Goal: Task Accomplishment & Management: Manage account settings

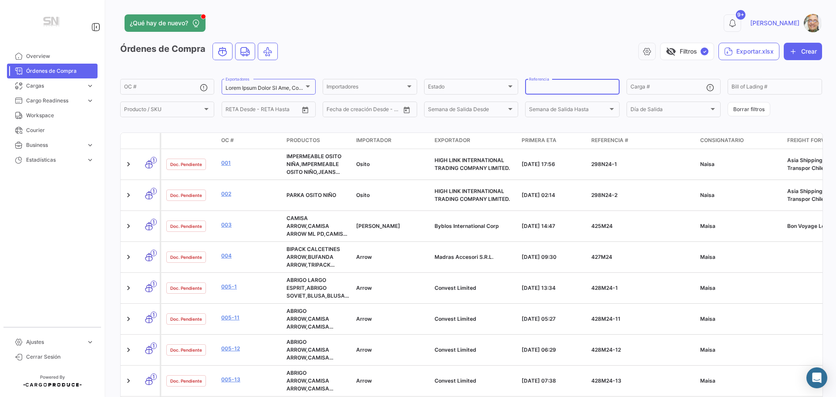
click at [544, 88] on input "Referencia" at bounding box center [572, 88] width 86 height 6
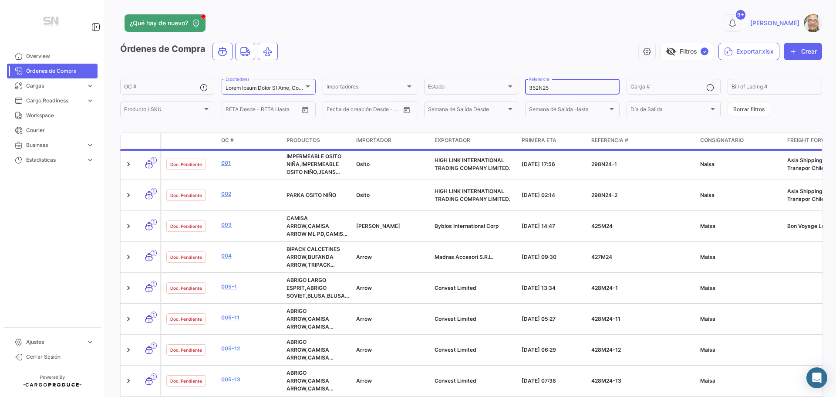
type input "352N25"
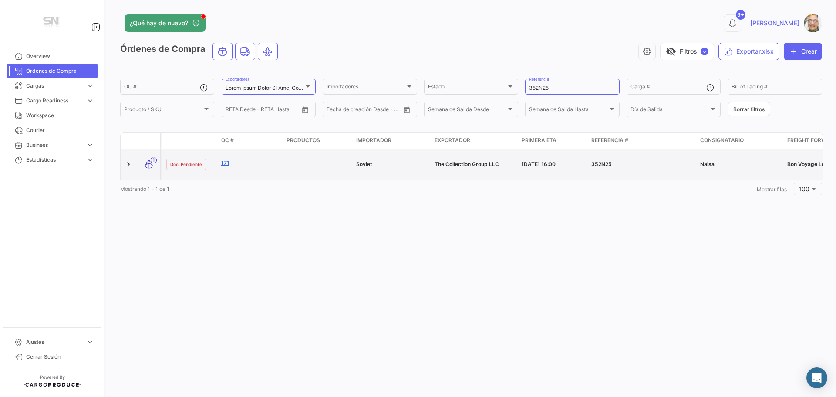
click at [221, 162] on link "171" at bounding box center [250, 163] width 58 height 8
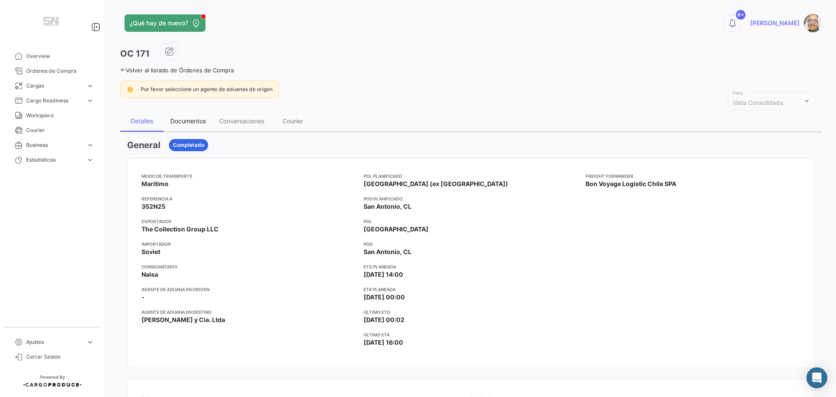
click at [177, 120] on div "Documentos" at bounding box center [188, 120] width 36 height 7
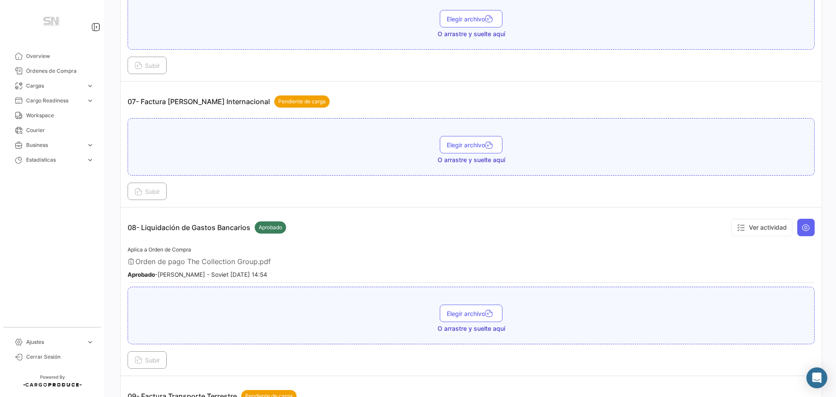
scroll to position [1045, 0]
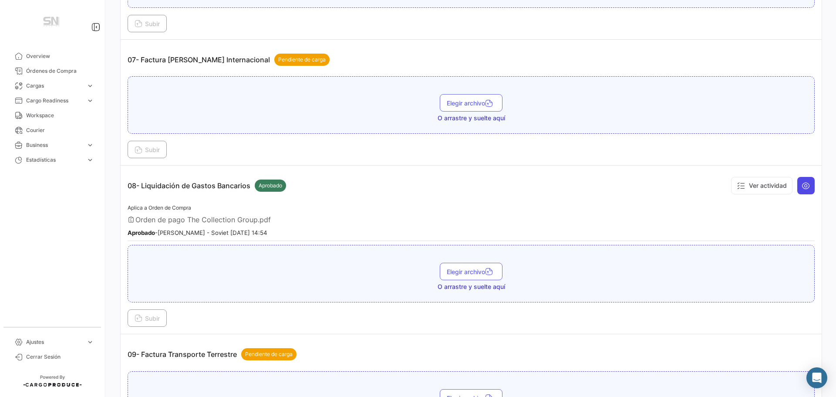
click at [802, 187] on icon at bounding box center [806, 185] width 9 height 9
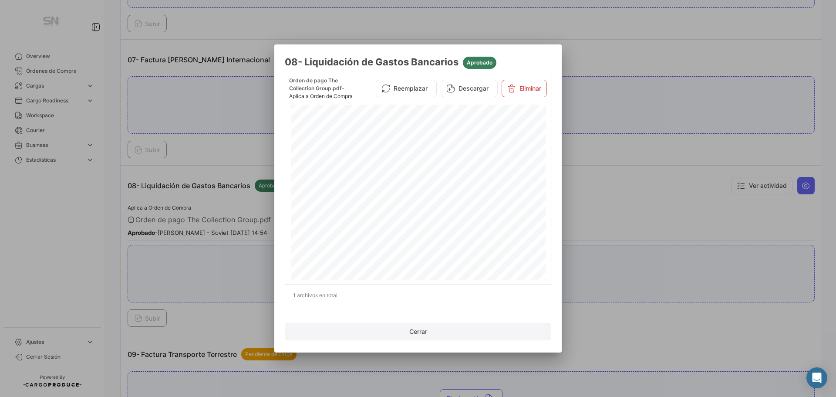
click at [409, 332] on button "Cerrar" at bounding box center [418, 331] width 266 height 17
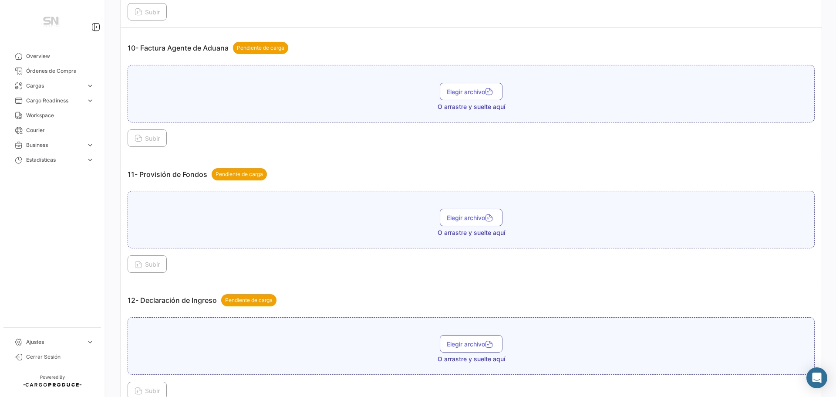
scroll to position [1480, 0]
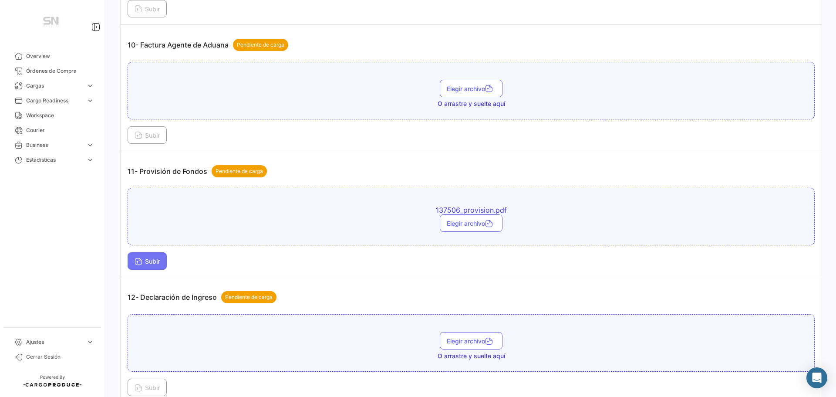
click at [148, 263] on span "Subir" at bounding box center [147, 260] width 25 height 7
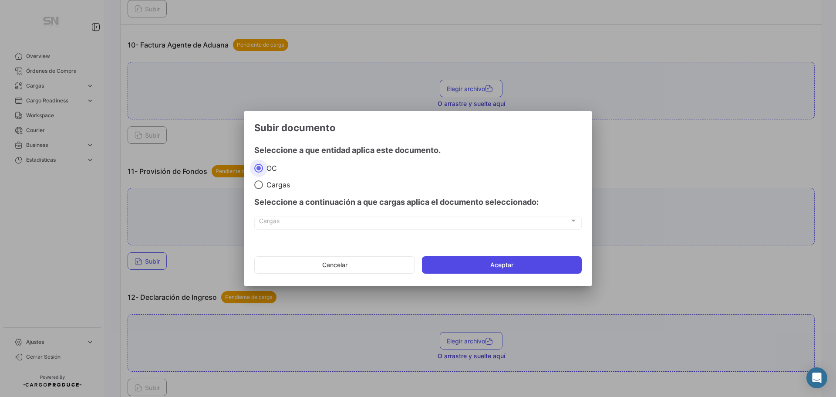
click at [519, 272] on button "Aceptar" at bounding box center [502, 264] width 160 height 17
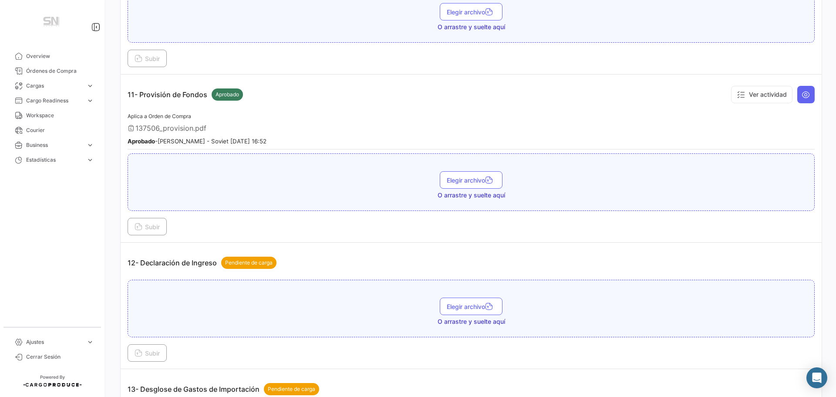
scroll to position [1567, 0]
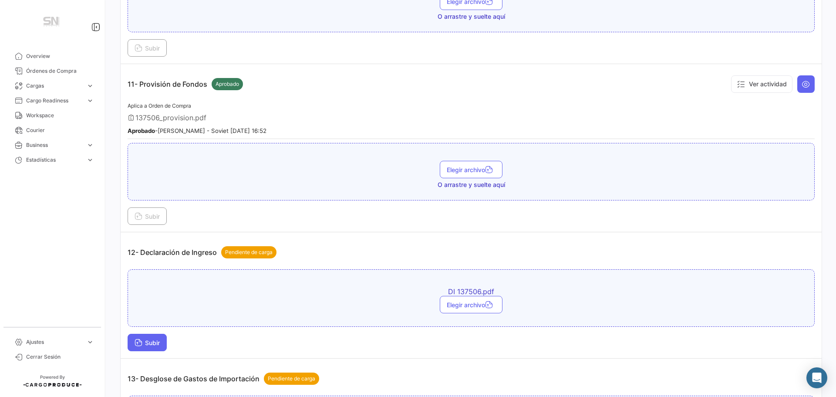
click at [145, 337] on button "Subir" at bounding box center [147, 342] width 39 height 17
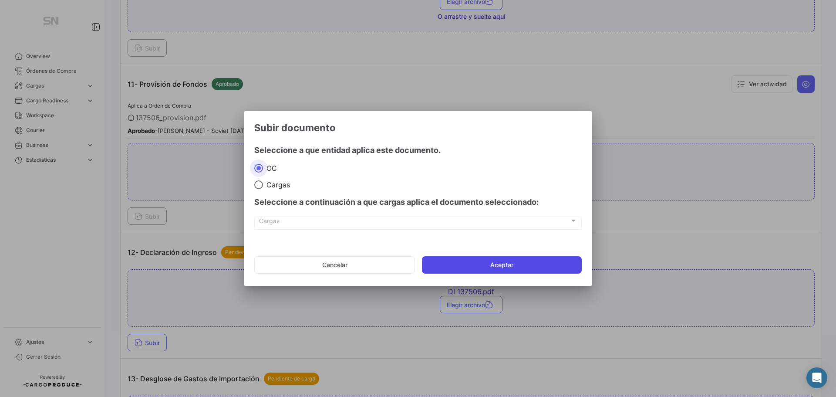
click at [462, 262] on button "Aceptar" at bounding box center [502, 264] width 160 height 17
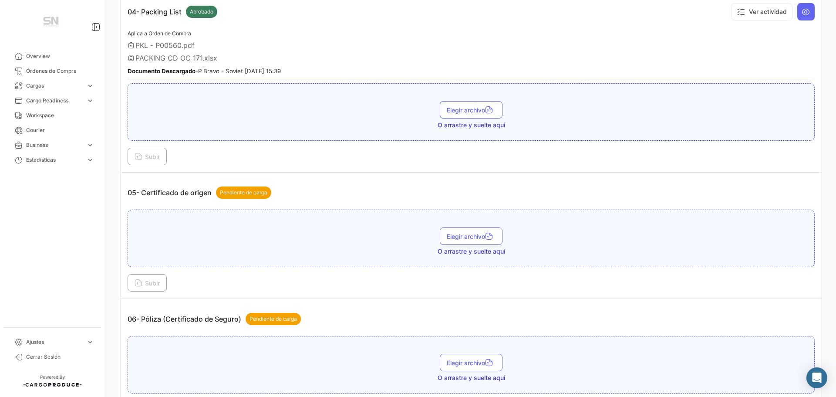
scroll to position [653, 0]
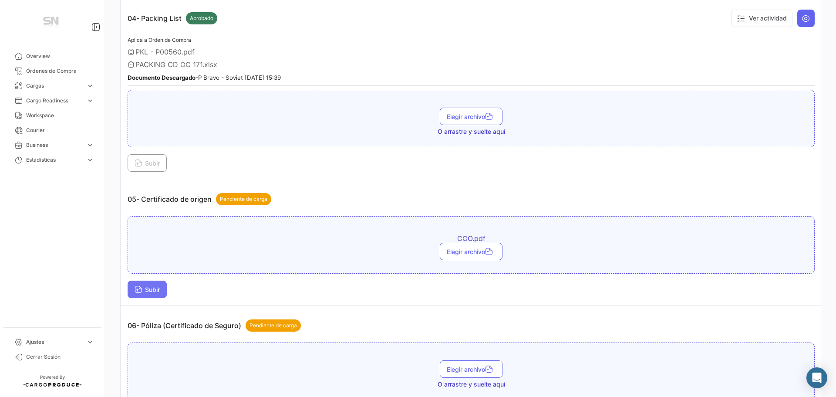
click at [157, 295] on button "Subir" at bounding box center [147, 288] width 39 height 17
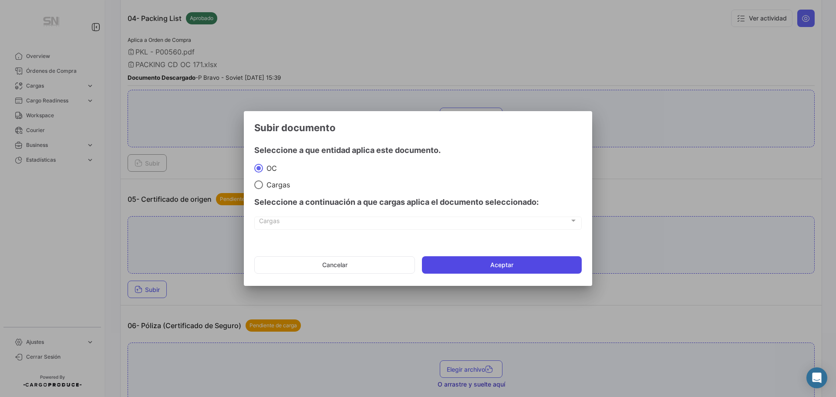
click at [476, 266] on button "Aceptar" at bounding box center [502, 264] width 160 height 17
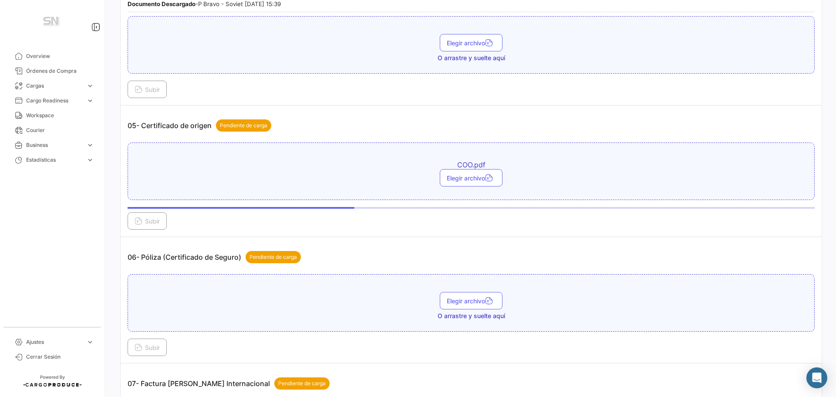
scroll to position [740, 0]
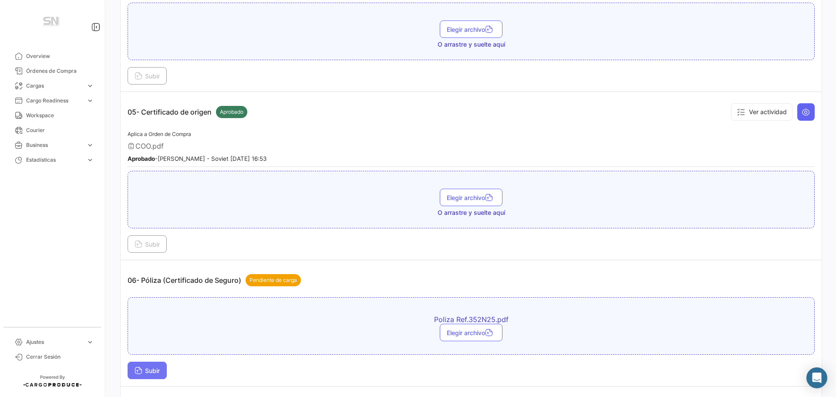
click at [143, 372] on span "Subir" at bounding box center [147, 370] width 25 height 7
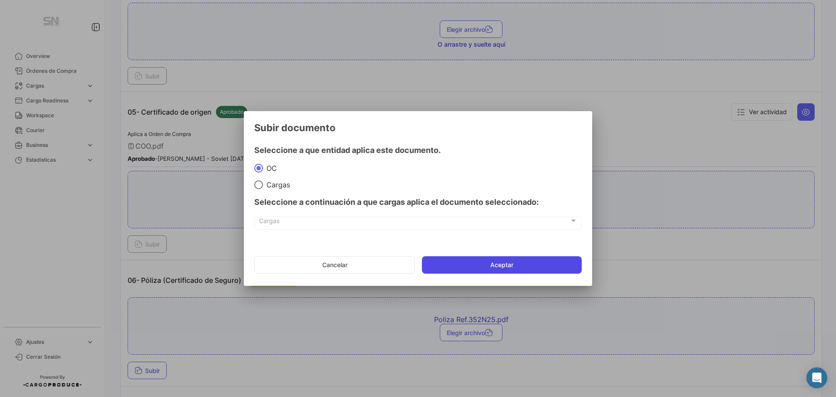
click at [492, 263] on button "Aceptar" at bounding box center [502, 264] width 160 height 17
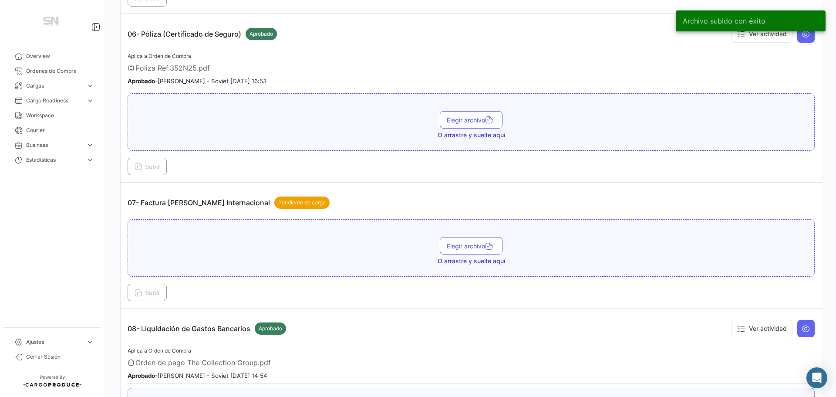
scroll to position [1001, 0]
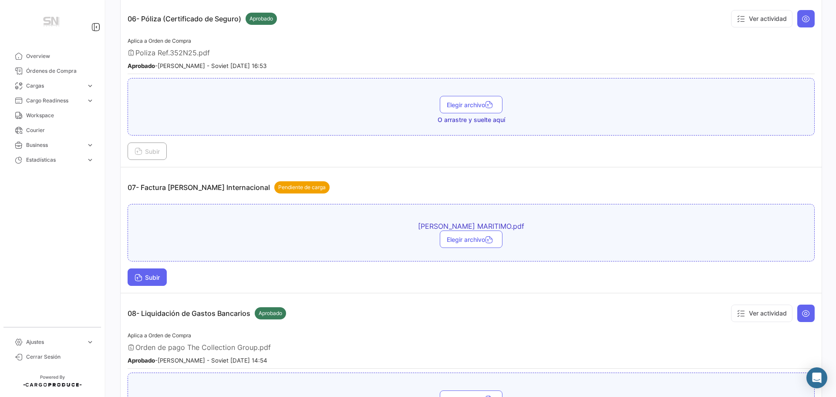
click at [160, 277] on span "Subir" at bounding box center [147, 276] width 25 height 7
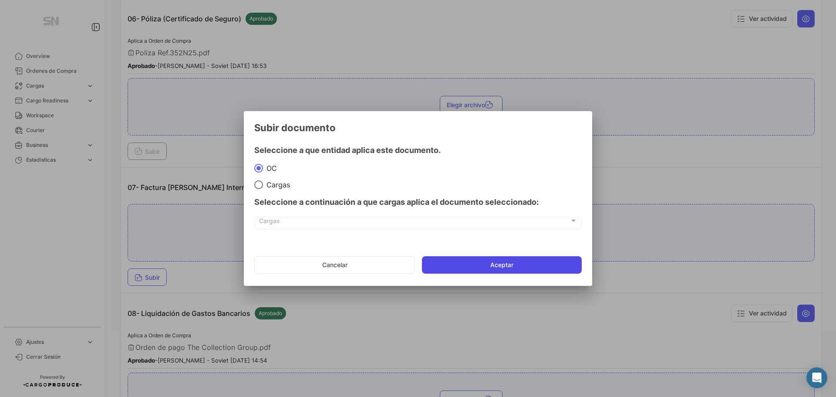
click at [457, 270] on button "Aceptar" at bounding box center [502, 264] width 160 height 17
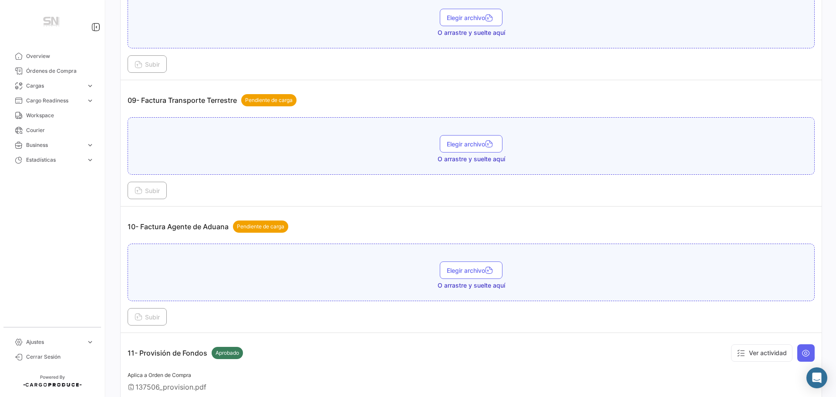
scroll to position [1437, 0]
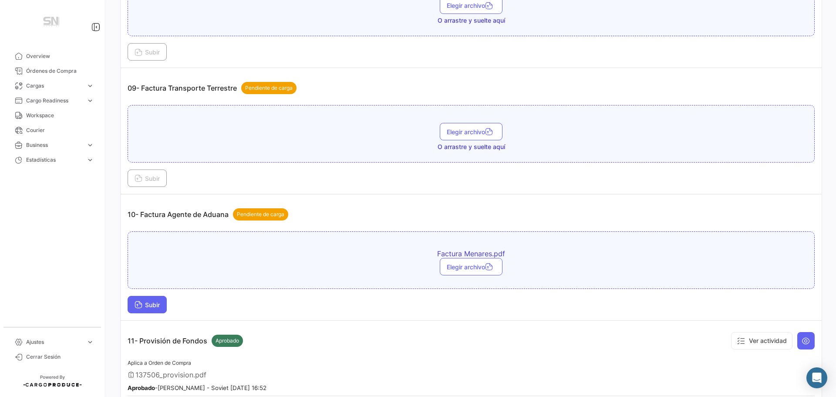
click at [137, 304] on icon at bounding box center [139, 305] width 8 height 8
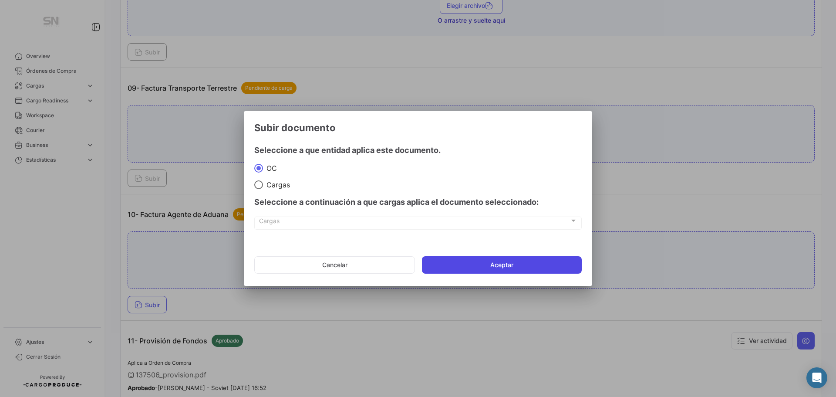
click at [495, 259] on button "Aceptar" at bounding box center [502, 264] width 160 height 17
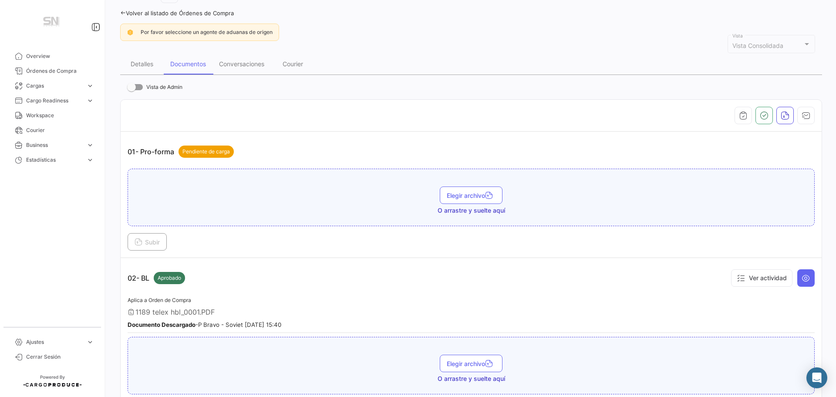
scroll to position [0, 0]
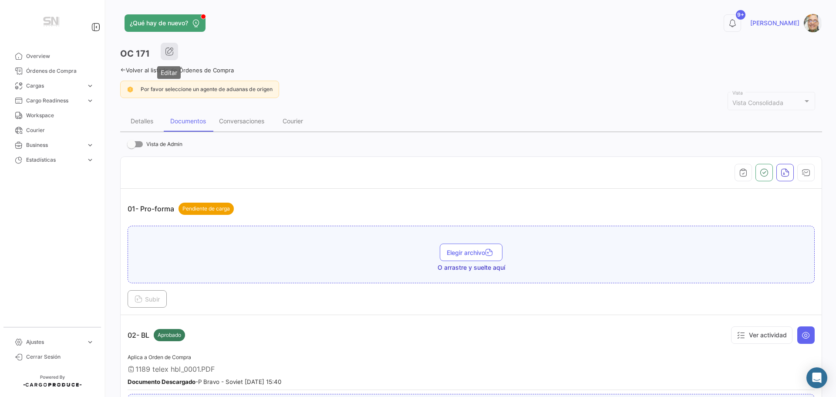
click at [171, 54] on icon "button" at bounding box center [169, 51] width 9 height 9
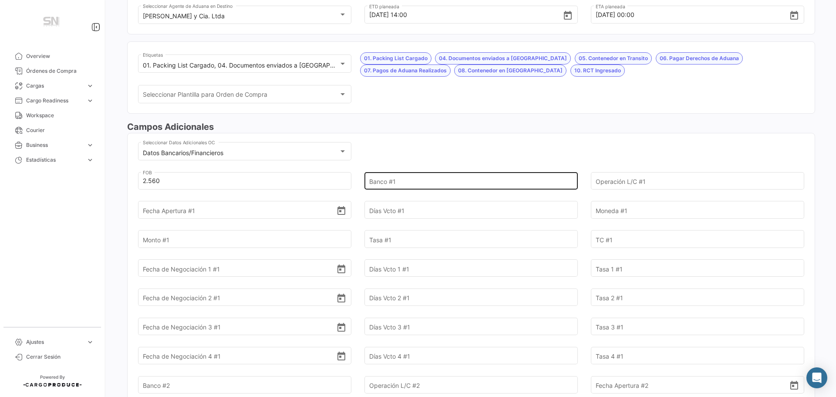
scroll to position [218, 0]
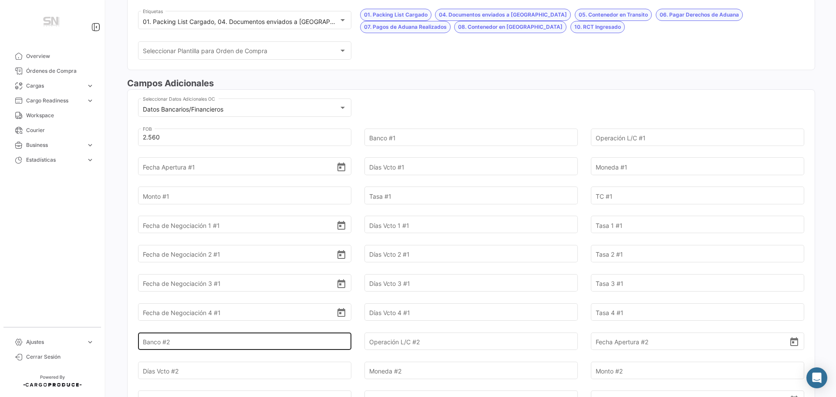
click at [194, 338] on input "Banco #2" at bounding box center [240, 341] width 194 height 30
type input "Consorcio"
click at [194, 338] on input "Banco #2" at bounding box center [240, 341] width 194 height 30
type input "Consorcio"
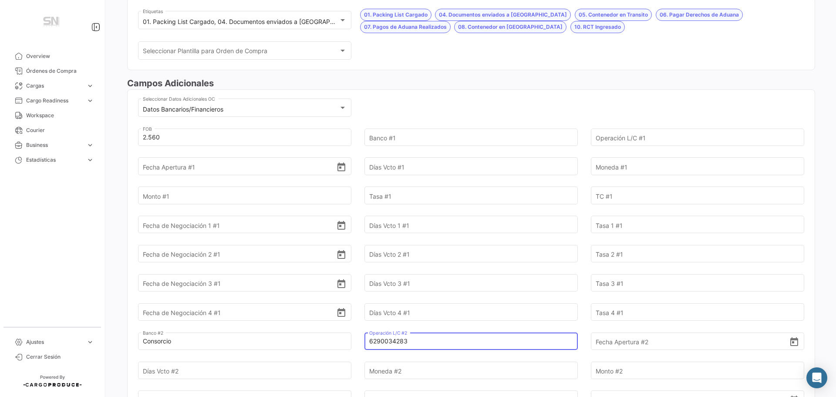
type input "6290034283"
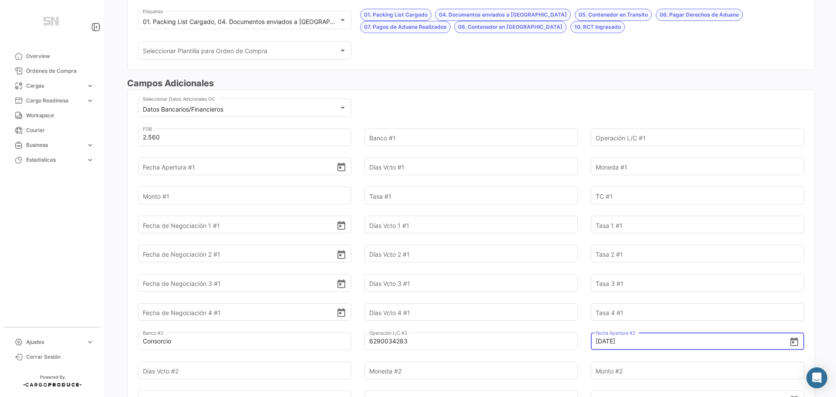
type input "[DATE]"
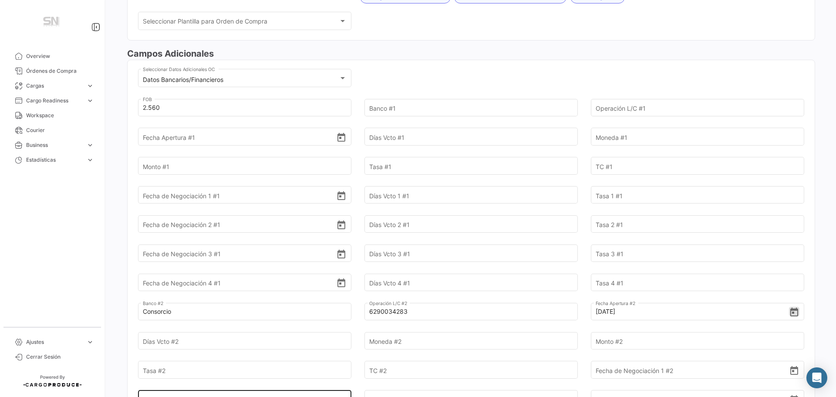
scroll to position [261, 0]
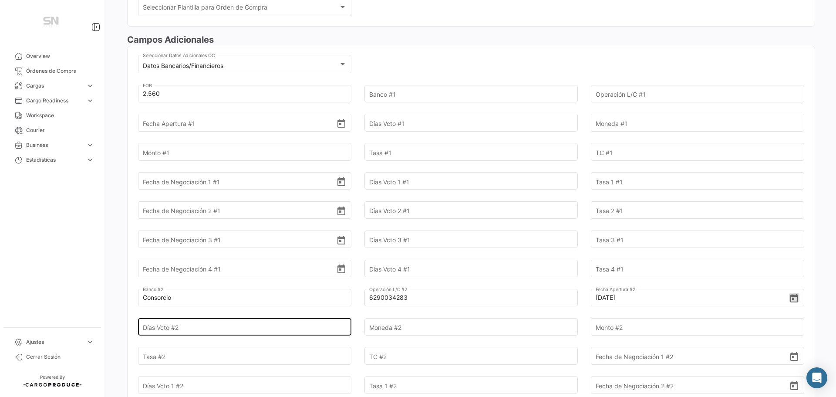
click at [200, 327] on input "Días Vcto #2" at bounding box center [240, 326] width 194 height 30
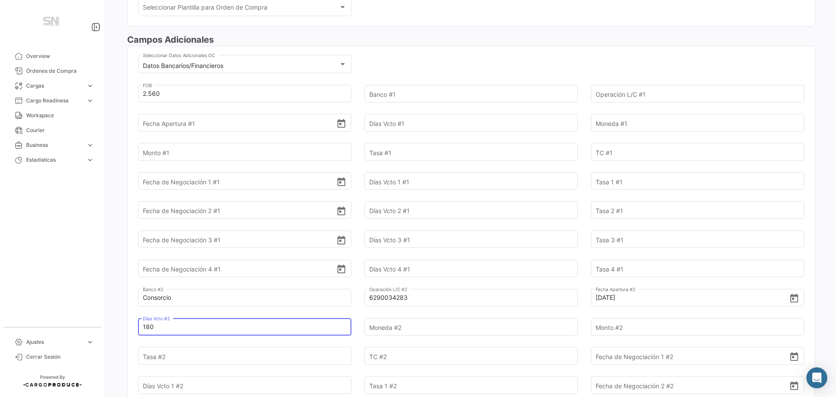
type input "180"
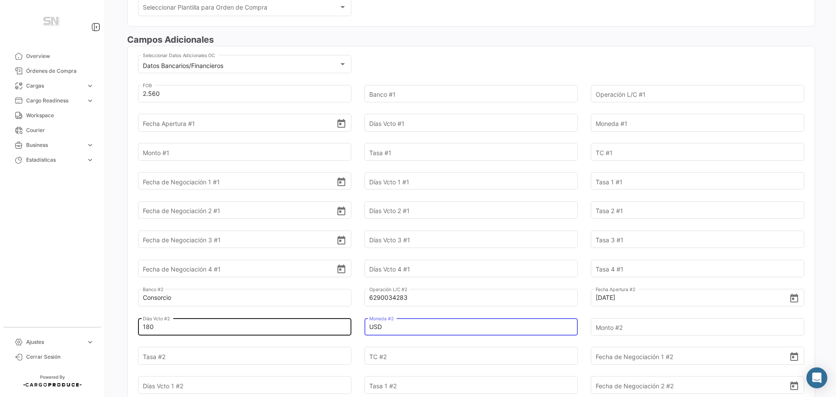
type input "USD"
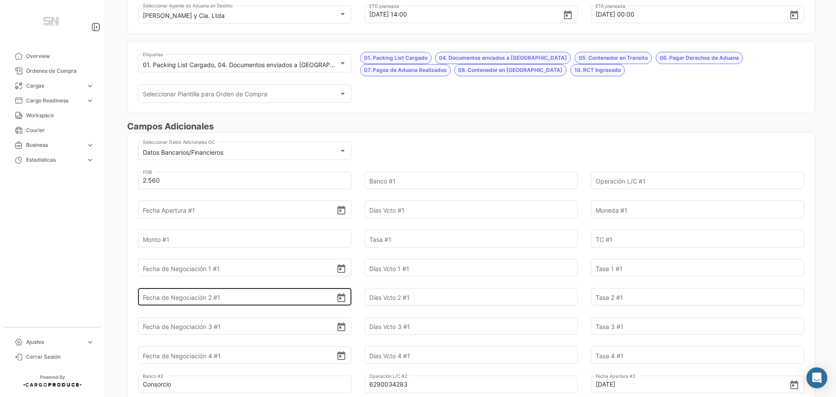
scroll to position [174, 0]
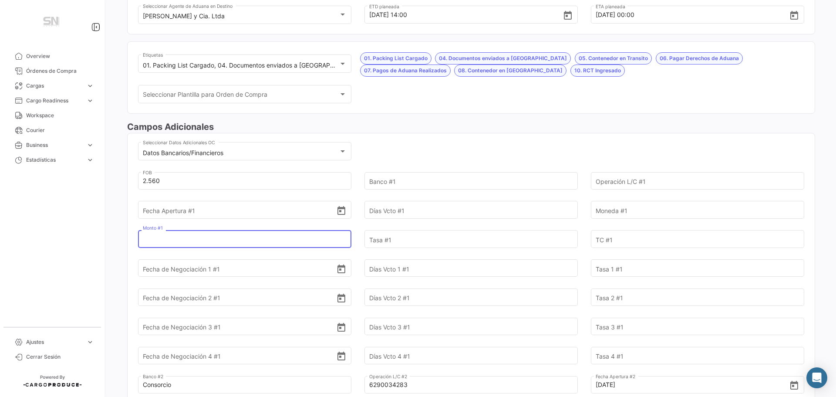
click at [191, 240] on input "Monto #1" at bounding box center [240, 239] width 194 height 30
type input "768,00"
click at [424, 240] on input "Tasa #1" at bounding box center [466, 239] width 194 height 30
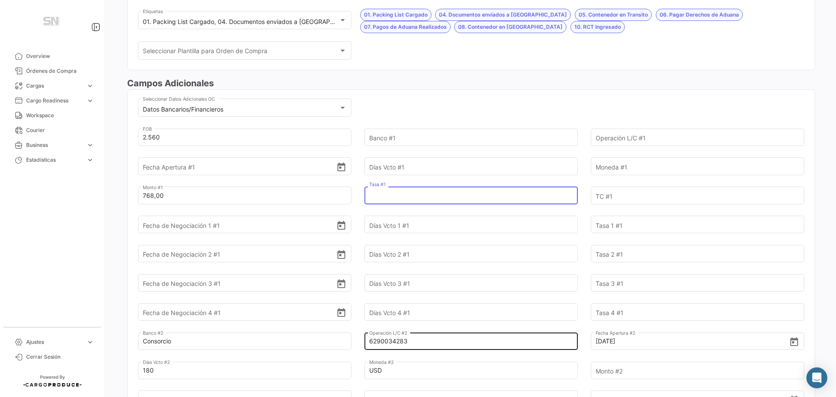
scroll to position [261, 0]
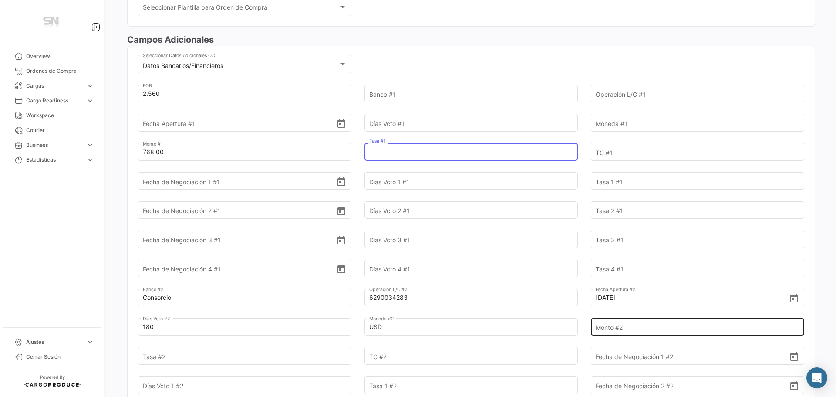
click at [596, 327] on input "Monto #2" at bounding box center [693, 326] width 194 height 30
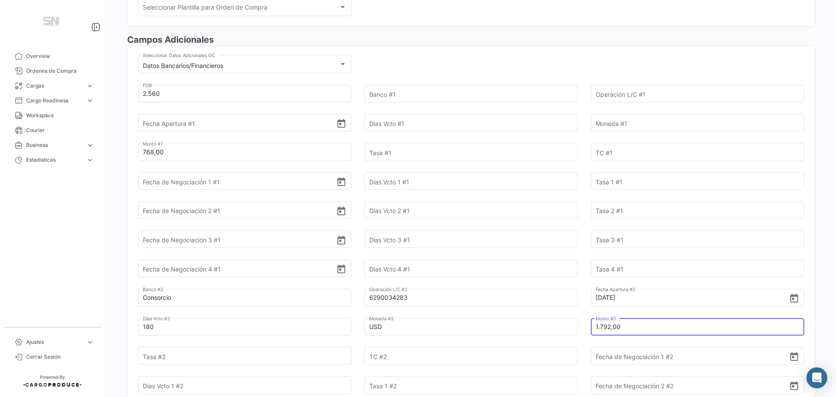
type input "1.792,00"
click at [596, 310] on div "1.792,00 Monto #2" at bounding box center [698, 319] width 204 height 32
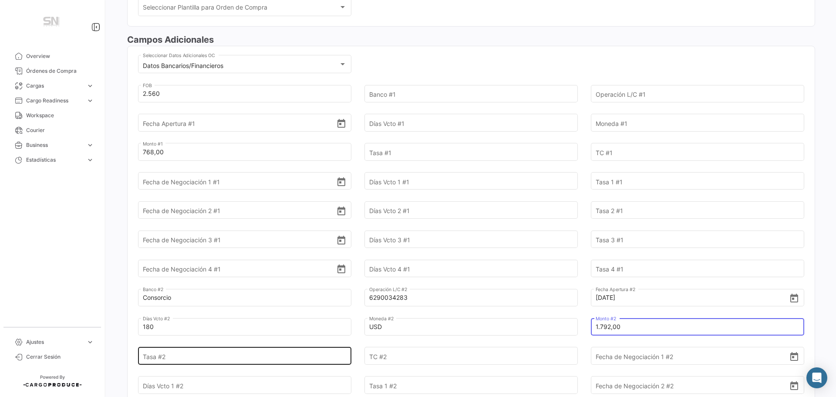
click at [218, 354] on input "Tasa #2" at bounding box center [240, 355] width 194 height 30
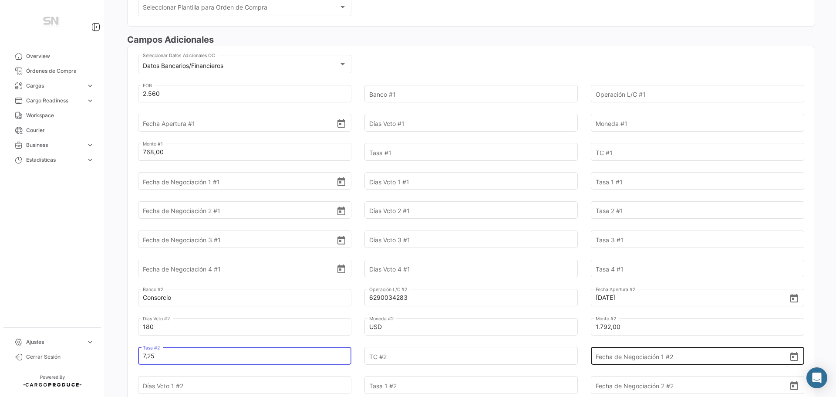
type input "7,25"
click at [671, 339] on div "Fecha de Negociación 1 #2" at bounding box center [698, 348] width 204 height 32
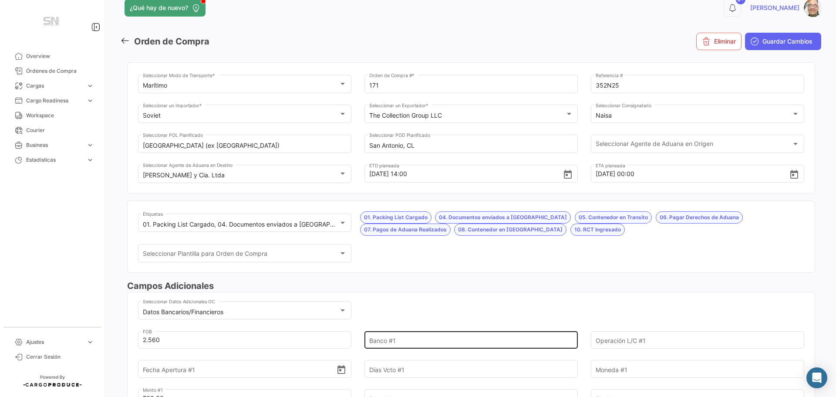
scroll to position [0, 0]
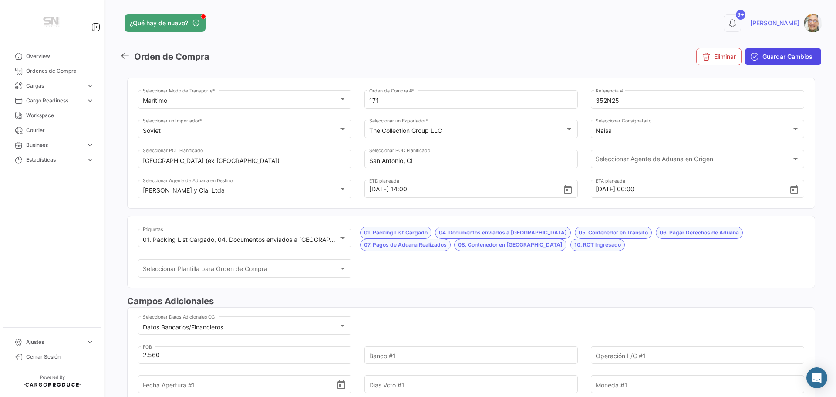
click at [762, 52] on span "Guardar Cambios" at bounding box center [787, 56] width 50 height 9
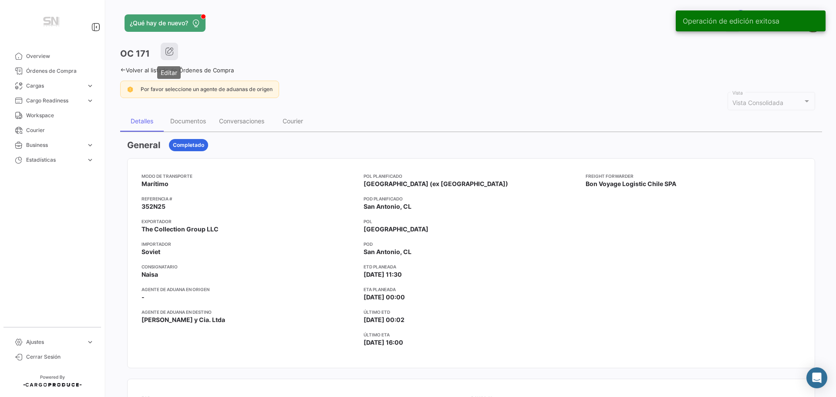
click at [169, 51] on icon "button" at bounding box center [169, 51] width 9 height 9
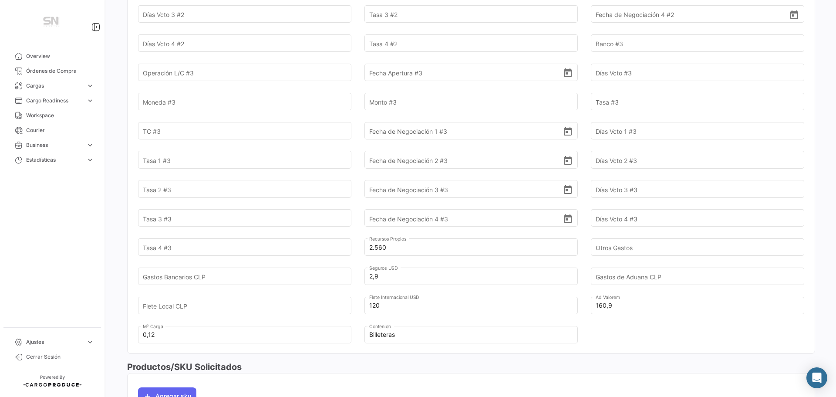
scroll to position [697, 0]
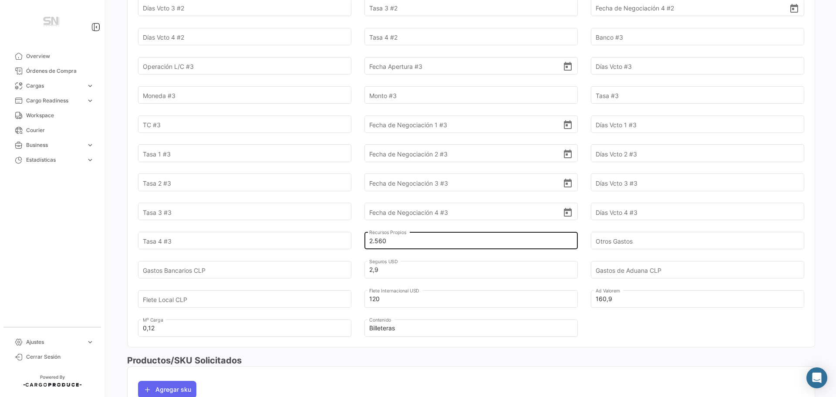
click at [391, 242] on input "2.560" at bounding box center [466, 241] width 194 height 30
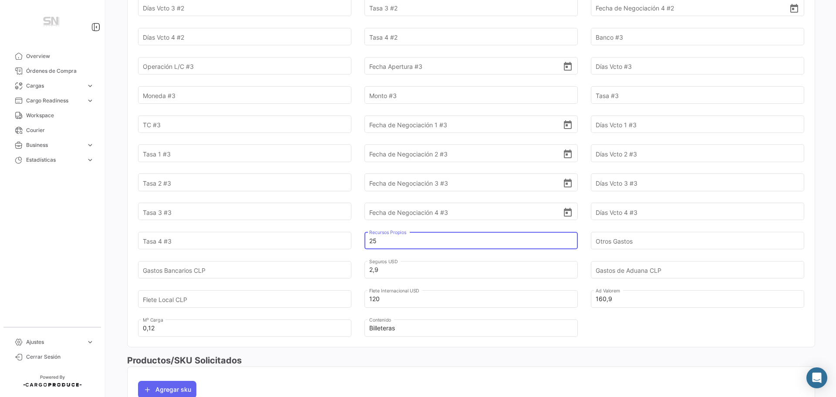
type input "2"
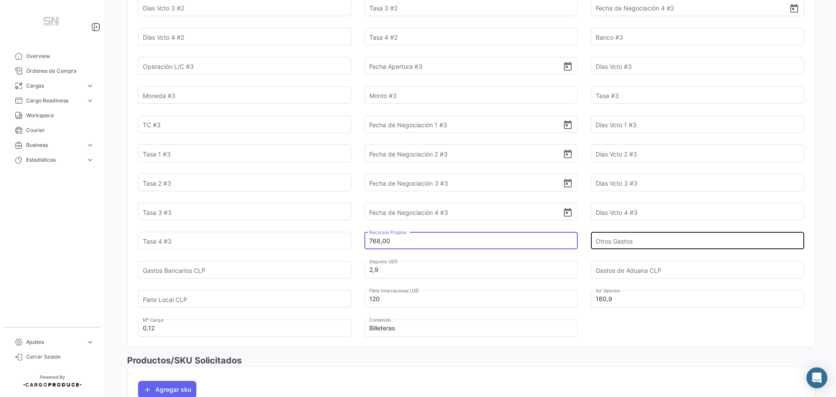
type input "768,00"
click at [634, 239] on input "Otros Gastos" at bounding box center [693, 241] width 194 height 30
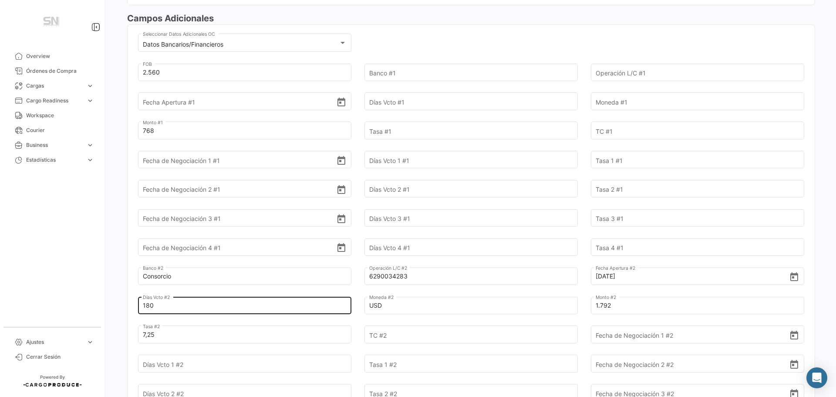
scroll to position [174, 0]
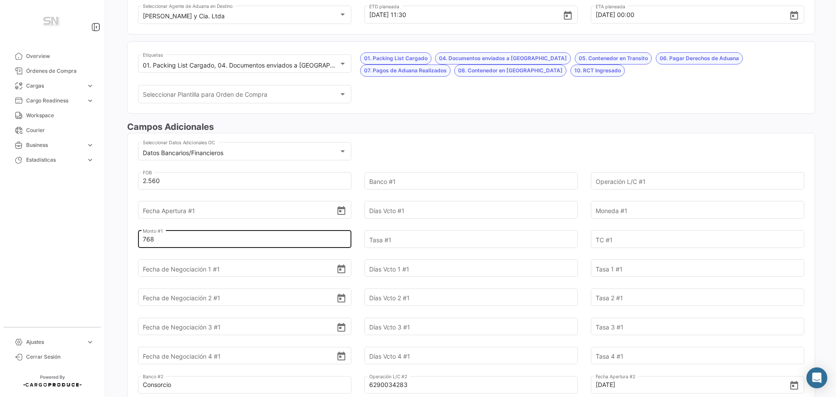
click at [175, 241] on input "768" at bounding box center [240, 239] width 194 height 30
type input "7"
click at [379, 178] on input "Banco #1" at bounding box center [466, 180] width 194 height 30
type input "c"
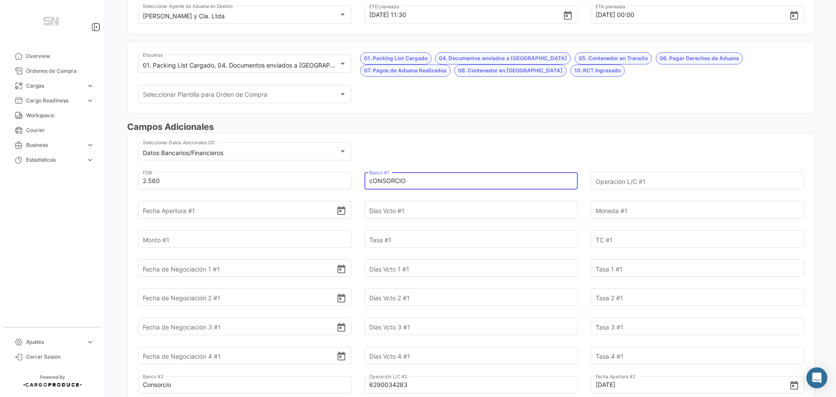
type input "cONSORCIO"
type input "6290034283"
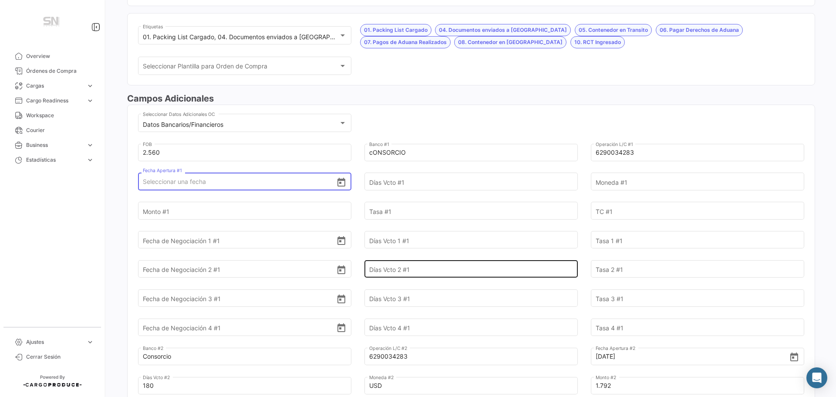
scroll to position [218, 0]
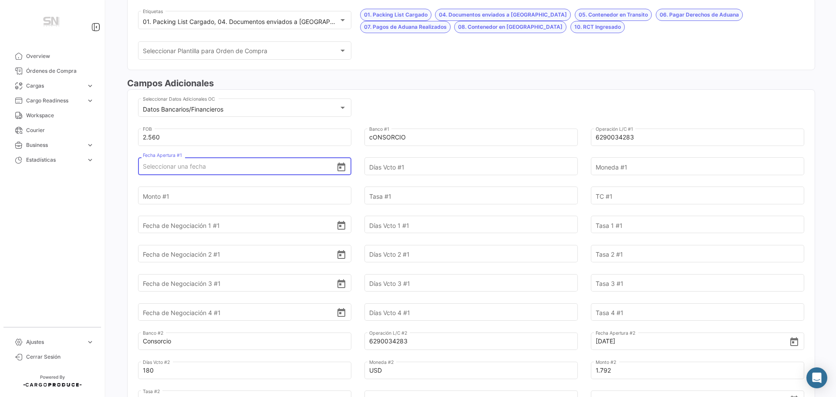
click at [207, 166] on input "Fecha Apertura #1" at bounding box center [240, 166] width 194 height 30
type input "[DATE]"
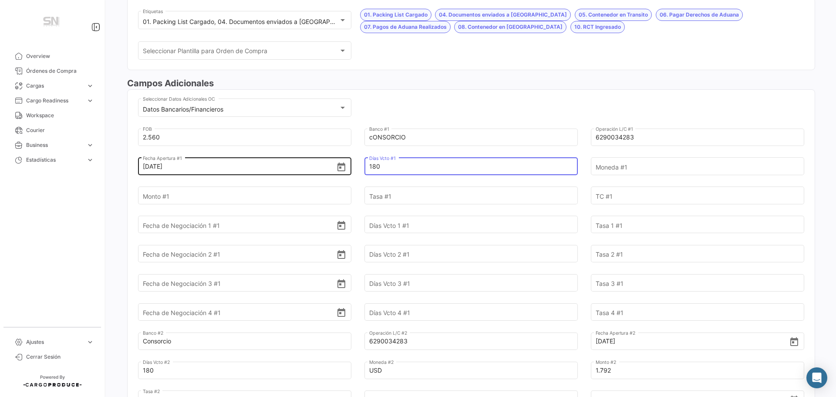
type input "180"
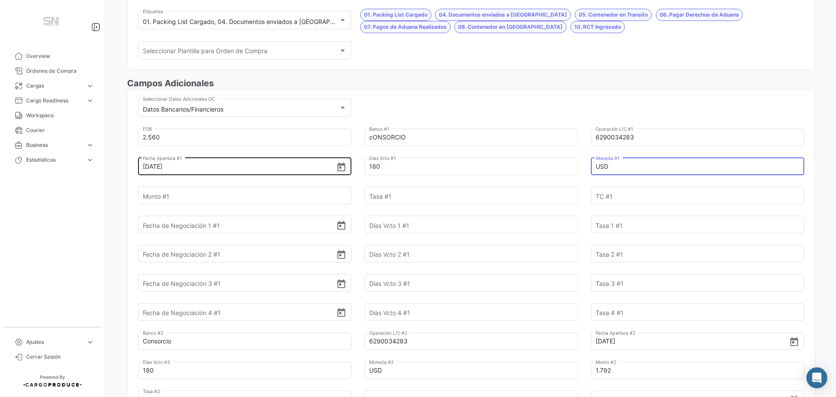
type input "USD"
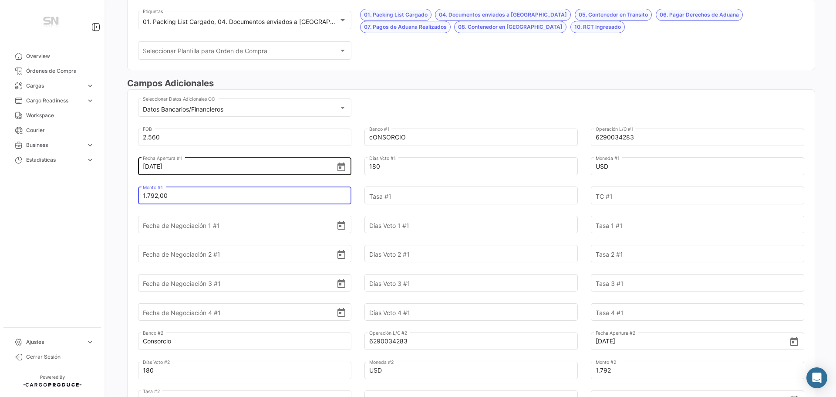
type input "1.792,00"
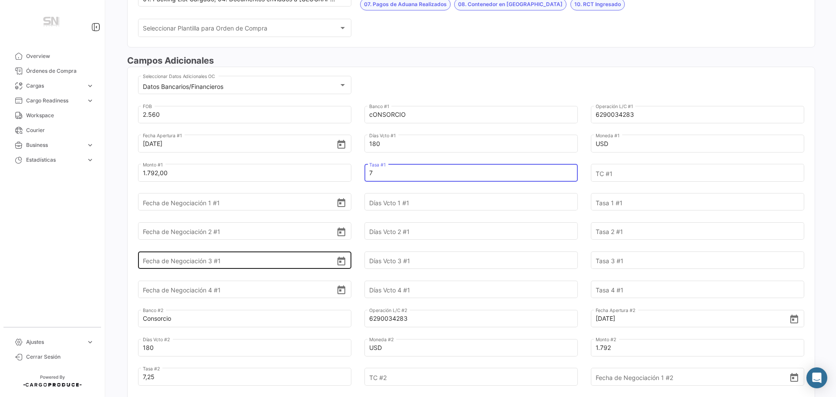
scroll to position [261, 0]
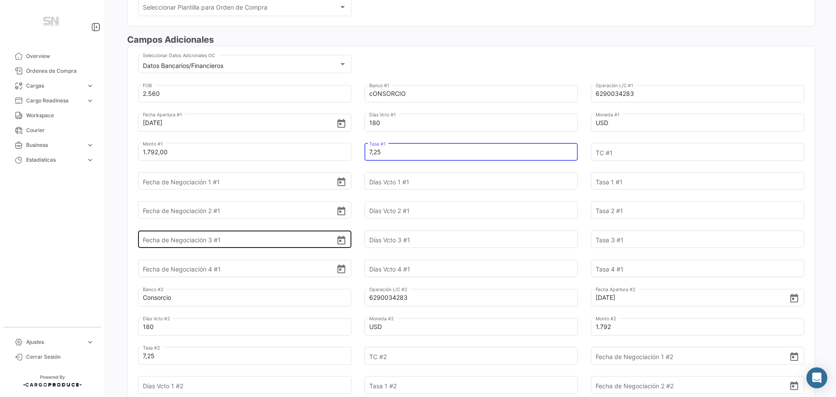
type input "7,25"
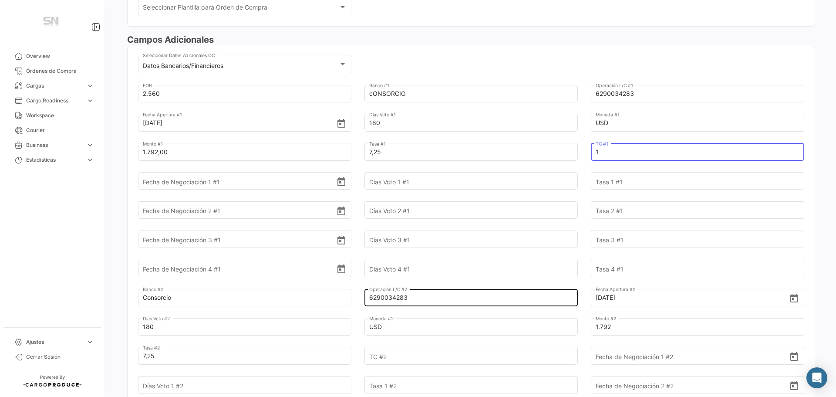
type input "1"
click at [409, 299] on input "6290034283" at bounding box center [466, 297] width 194 height 30
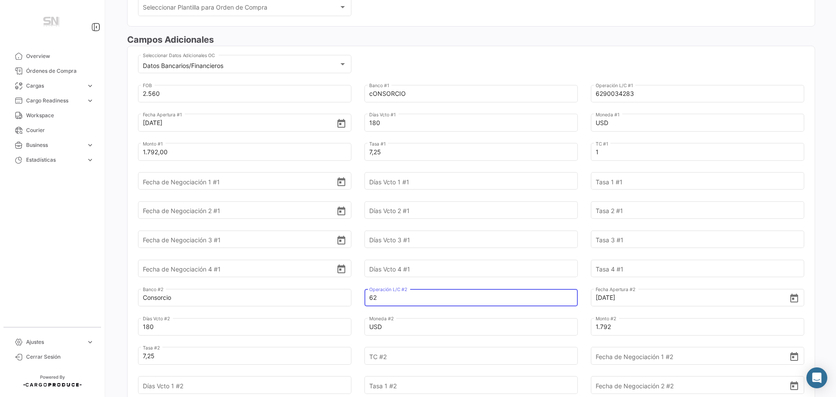
type input "6"
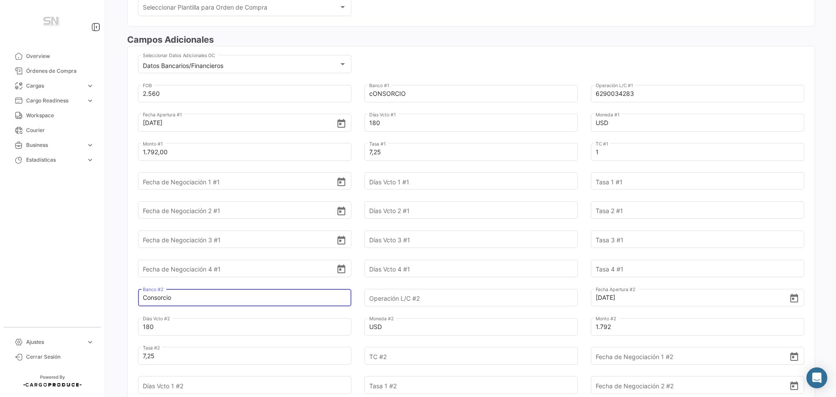
click at [182, 294] on input "Consorcio" at bounding box center [240, 297] width 194 height 30
type input "C"
click at [623, 298] on input "[DATE]" at bounding box center [693, 297] width 194 height 30
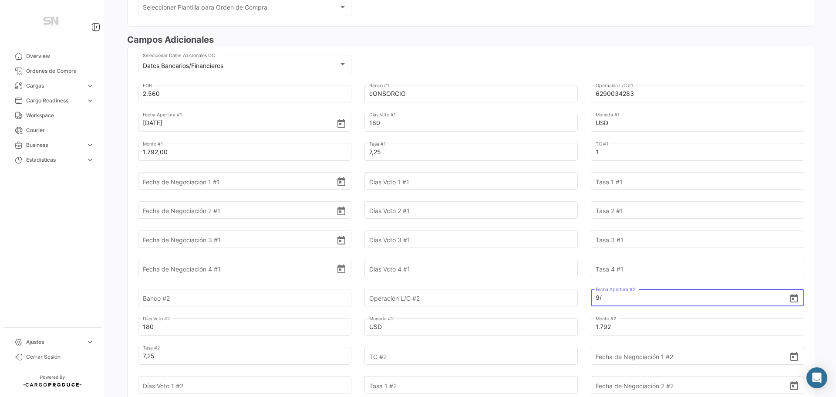
type input "9"
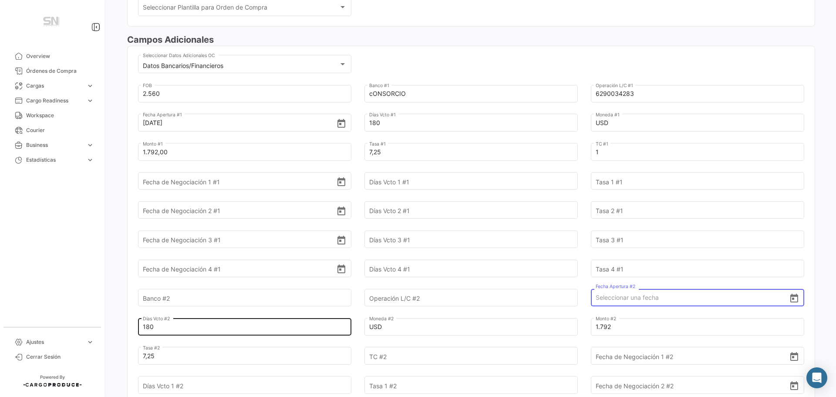
click at [194, 329] on input "180" at bounding box center [240, 326] width 194 height 30
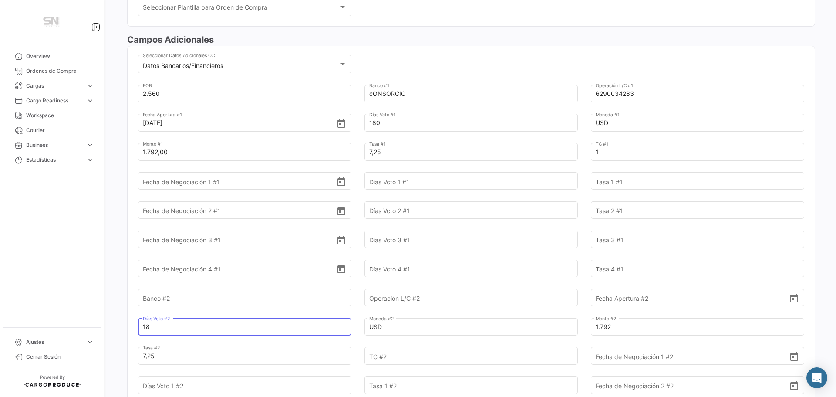
type input "1"
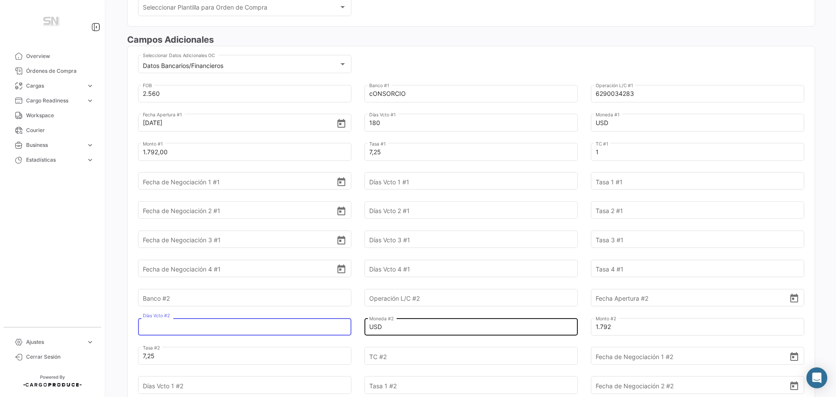
click at [405, 328] on input "USD" at bounding box center [466, 326] width 194 height 30
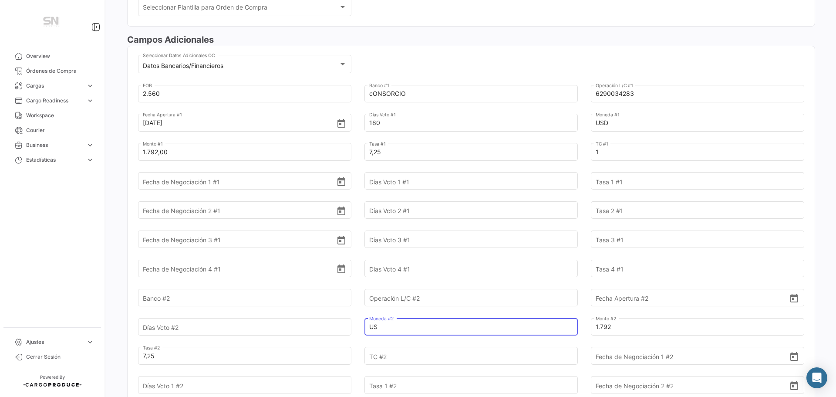
type input "U"
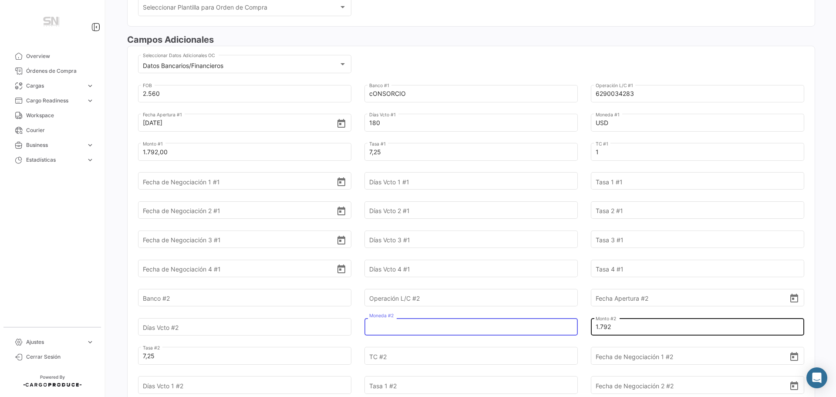
click at [608, 325] on input "1.792" at bounding box center [693, 326] width 194 height 30
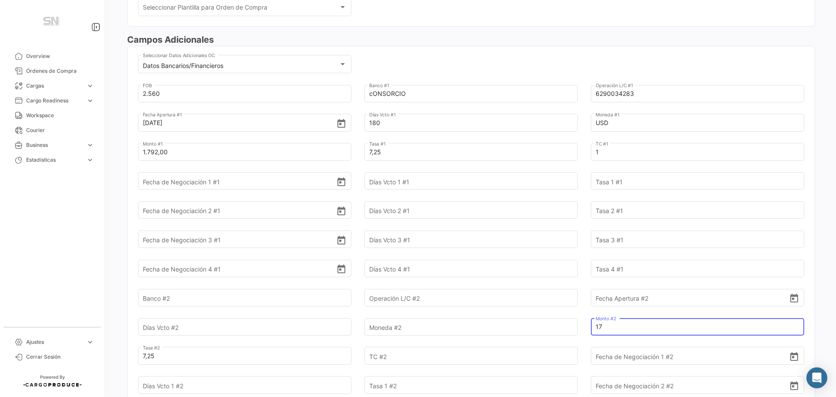
type input "1"
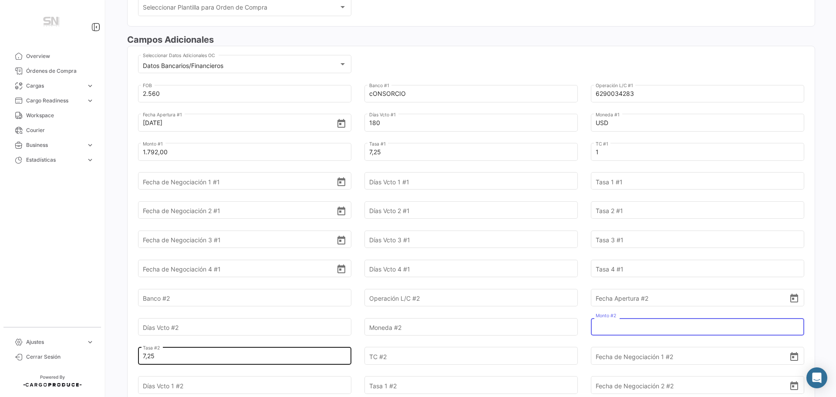
click at [168, 357] on input "7,25" at bounding box center [240, 355] width 194 height 30
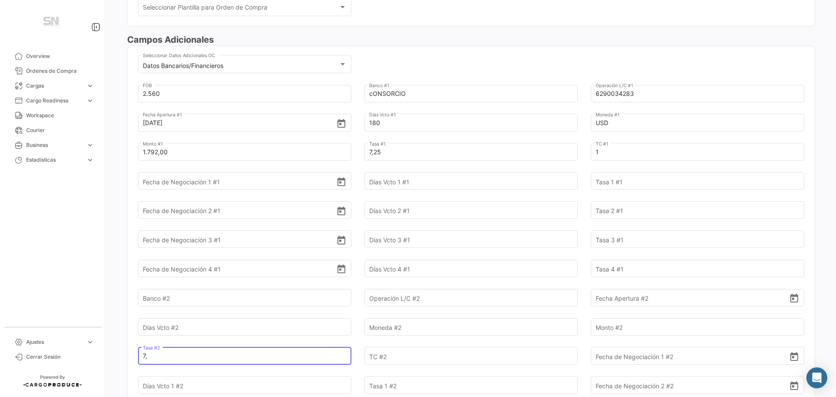
type input "7"
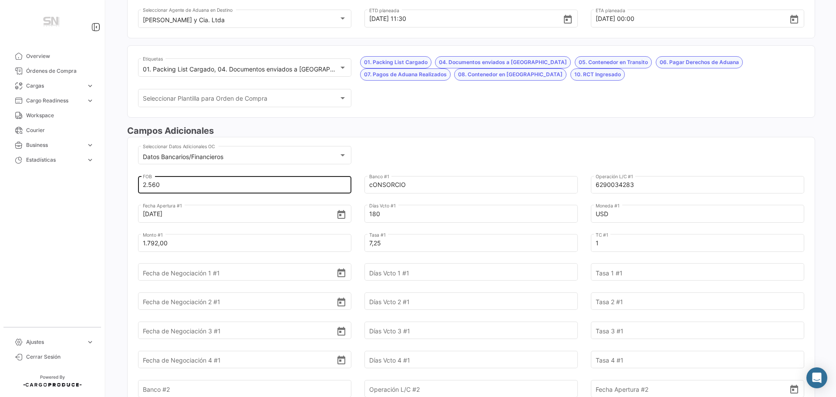
scroll to position [174, 0]
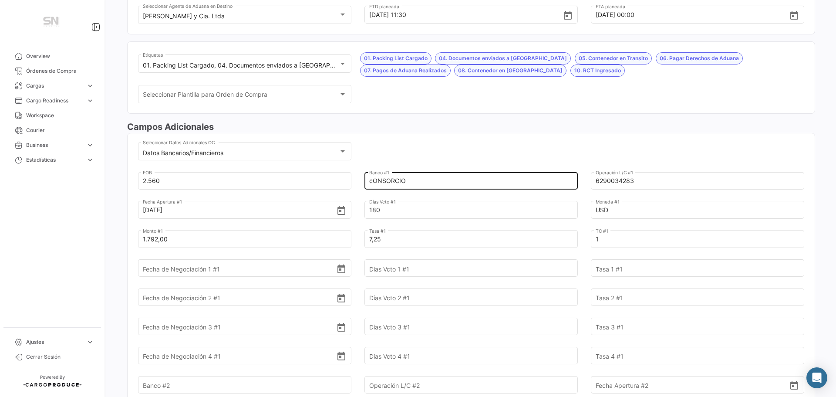
click at [411, 180] on input "cONSORCIO" at bounding box center [466, 180] width 194 height 30
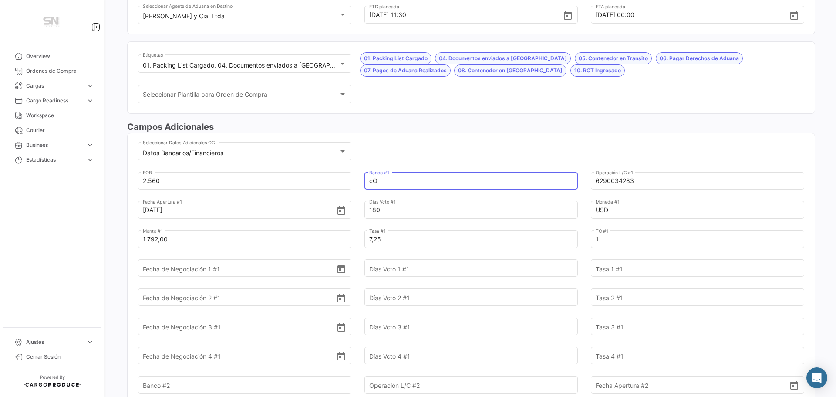
type input "c"
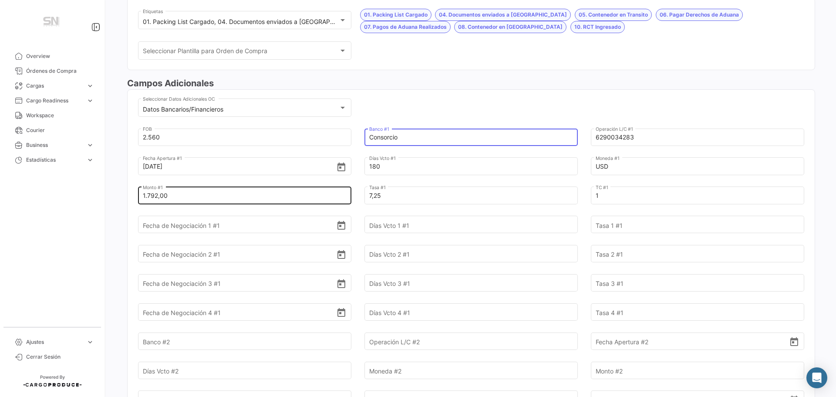
scroll to position [0, 0]
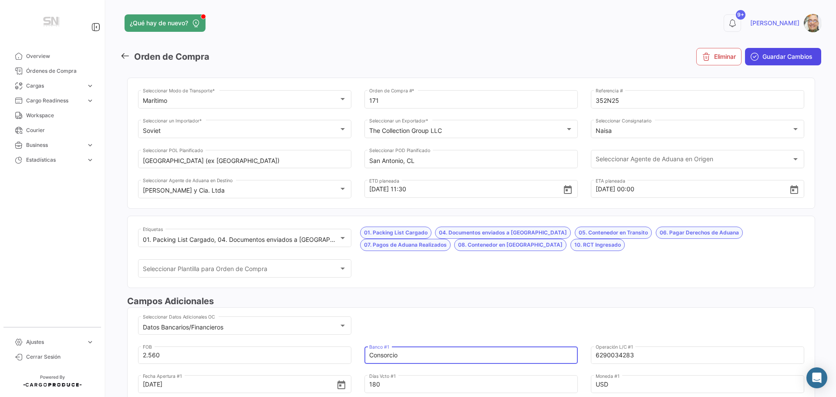
type input "Consorcio"
click at [762, 56] on span "Guardar Cambios" at bounding box center [787, 56] width 50 height 9
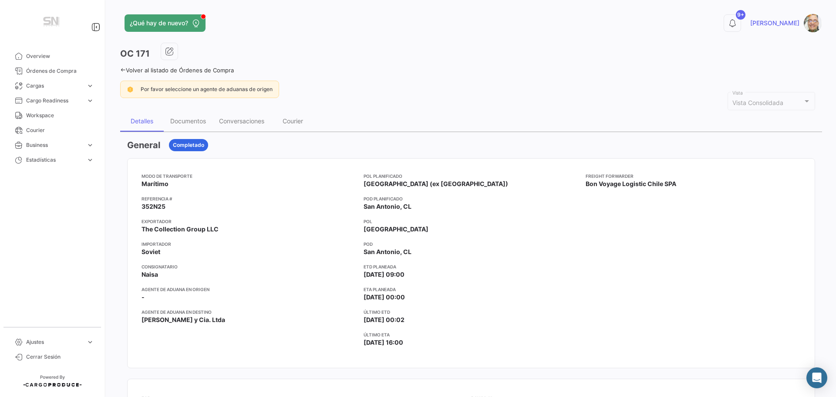
click at [121, 69] on icon at bounding box center [123, 70] width 6 height 6
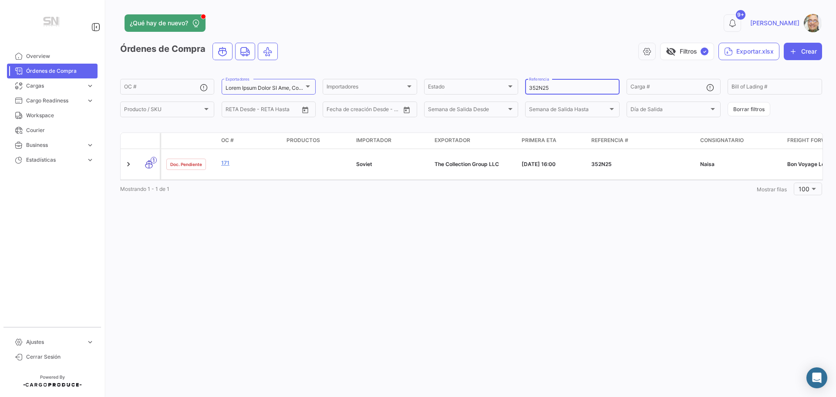
click at [559, 88] on input "352N25" at bounding box center [572, 88] width 86 height 6
type input "3"
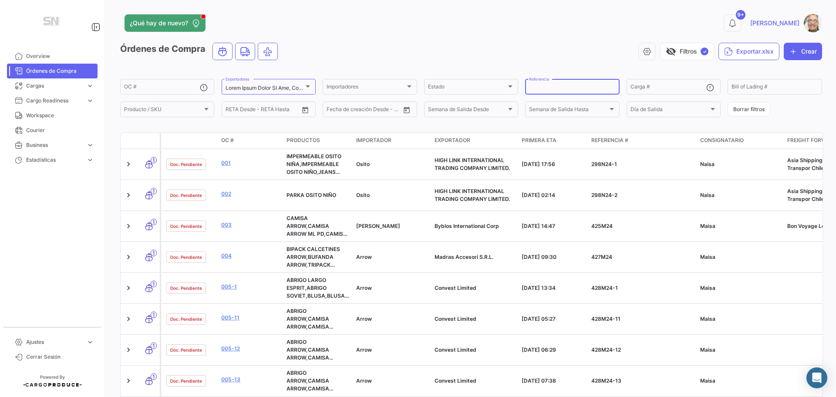
click at [593, 86] on input "Referencia" at bounding box center [572, 88] width 86 height 6
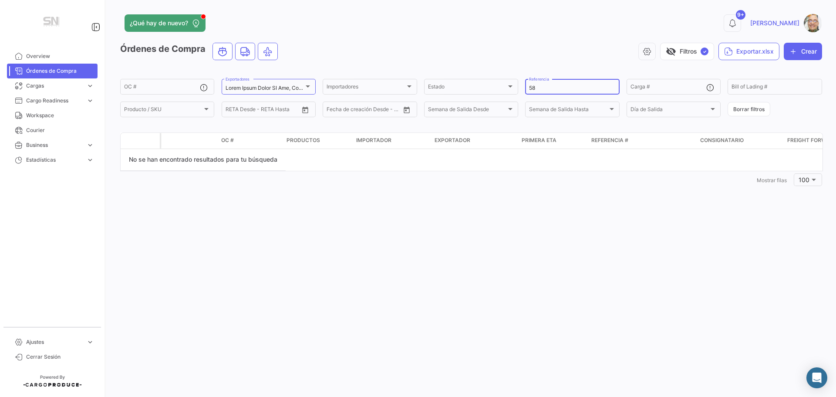
type input "5"
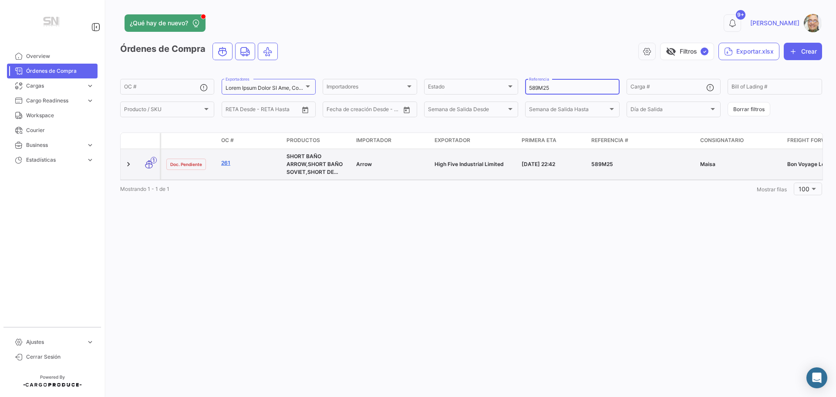
type input "589M25"
click at [226, 166] on link "261" at bounding box center [250, 163] width 58 height 8
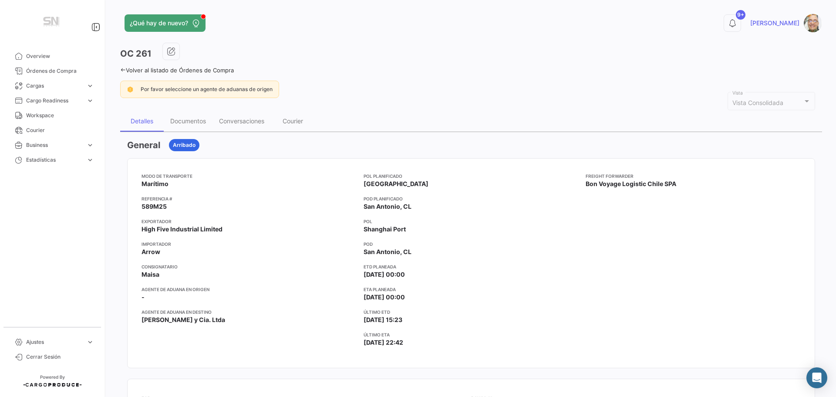
click at [123, 70] on icon at bounding box center [123, 70] width 6 height 6
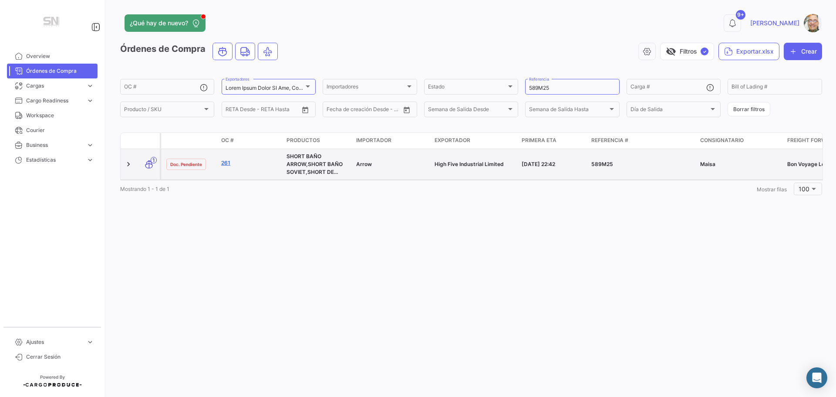
click at [225, 163] on link "261" at bounding box center [250, 163] width 58 height 8
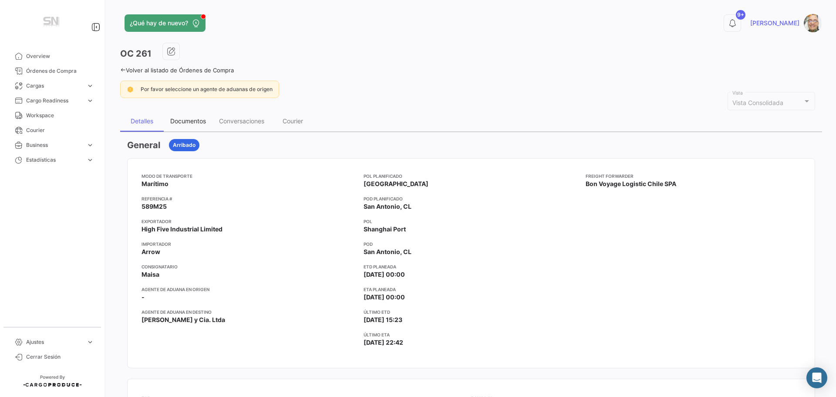
click at [188, 118] on div "Documentos" at bounding box center [188, 120] width 36 height 7
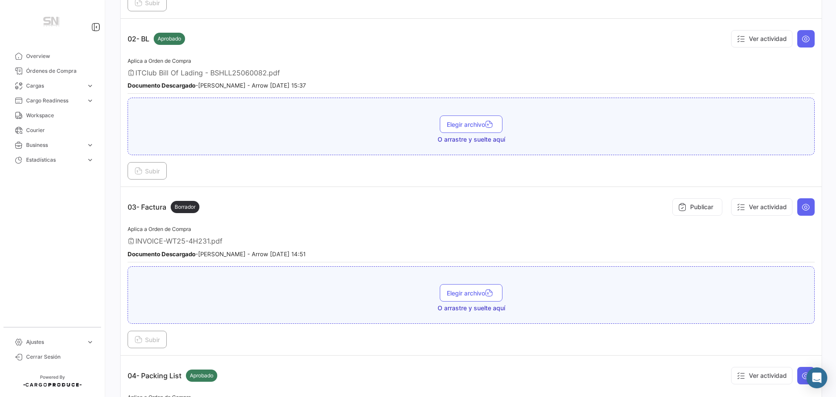
scroll to position [305, 0]
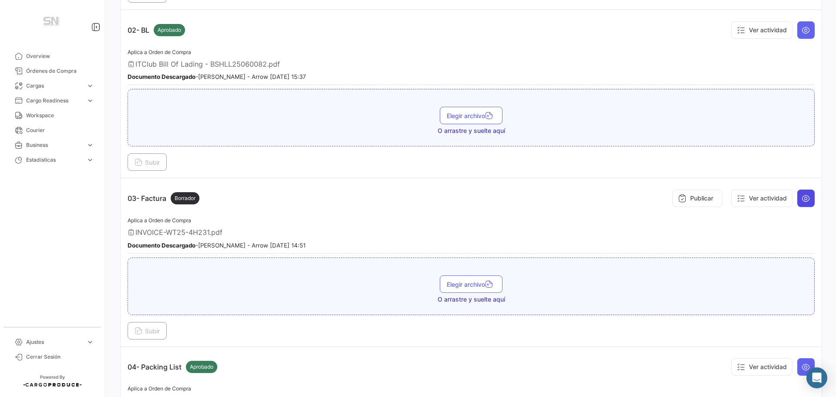
click at [802, 197] on icon at bounding box center [806, 198] width 9 height 9
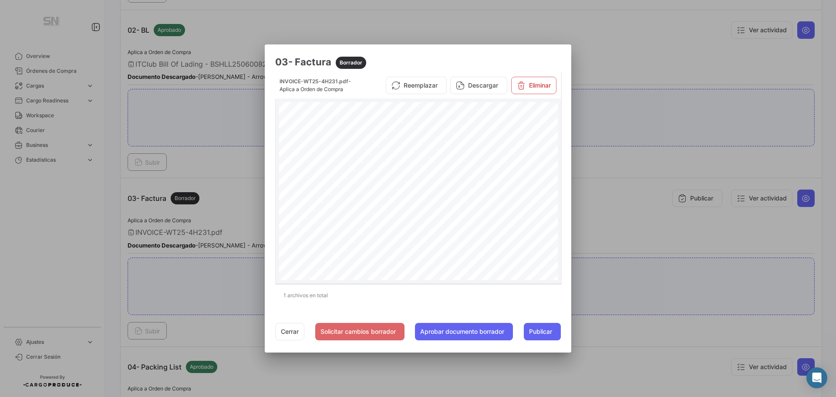
scroll to position [186, 0]
click at [289, 331] on button "Cerrar" at bounding box center [289, 331] width 29 height 17
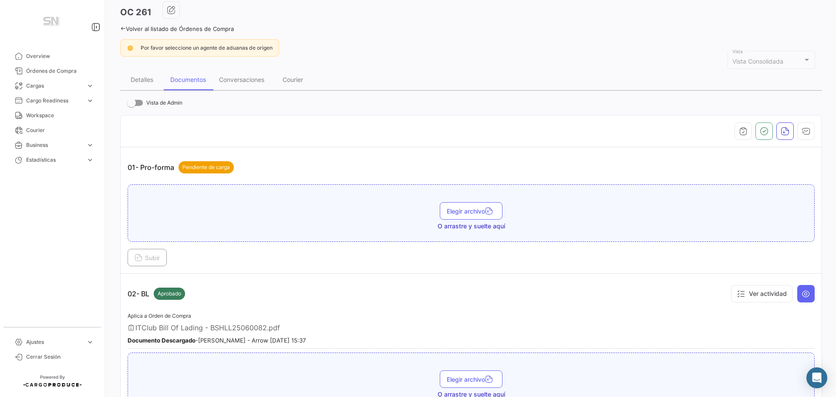
scroll to position [0, 0]
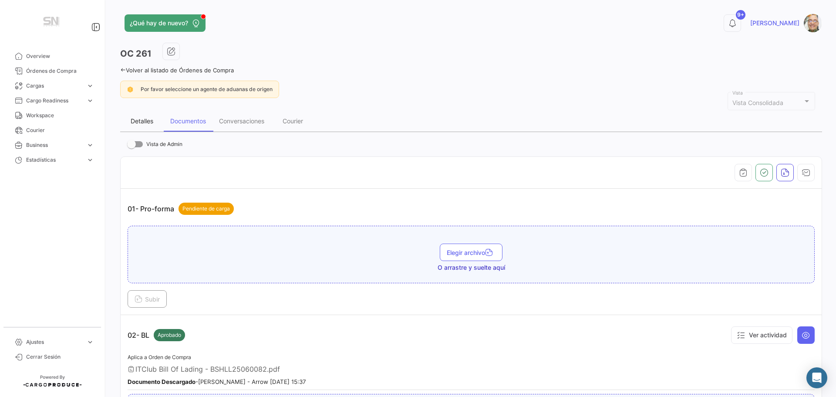
click at [142, 117] on div "Detalles" at bounding box center [142, 120] width 23 height 7
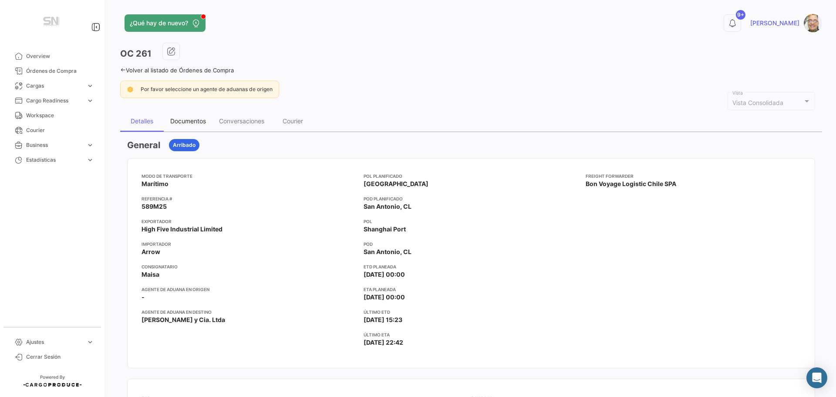
drag, startPoint x: 209, startPoint y: 122, endPoint x: 210, endPoint y: 131, distance: 9.7
click at [209, 122] on div "Documentos" at bounding box center [188, 121] width 49 height 21
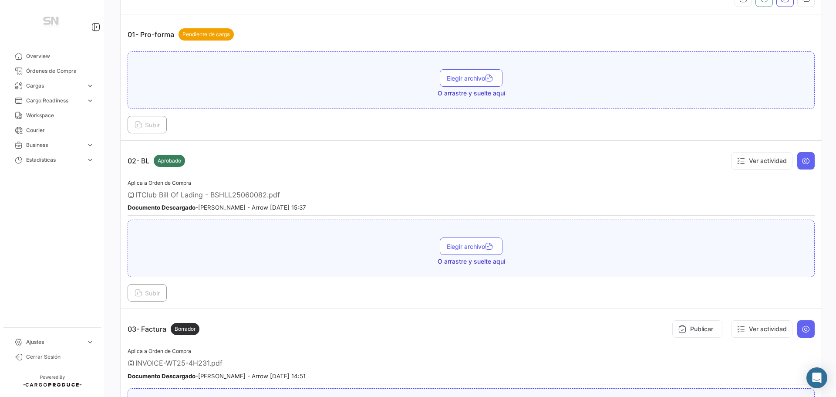
scroll to position [218, 0]
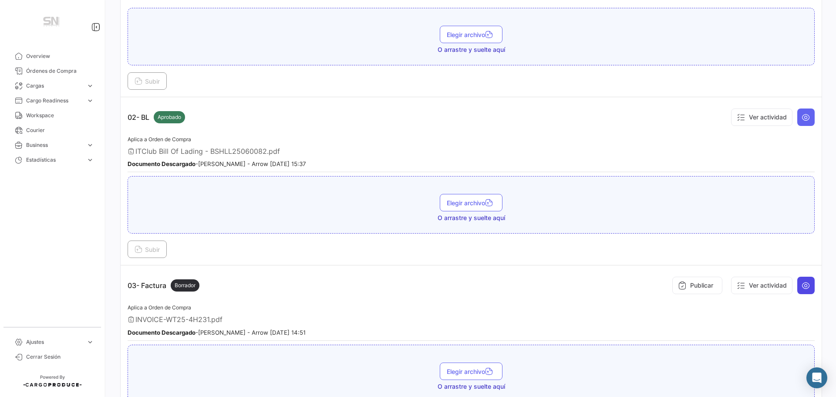
click at [802, 282] on icon at bounding box center [806, 285] width 9 height 9
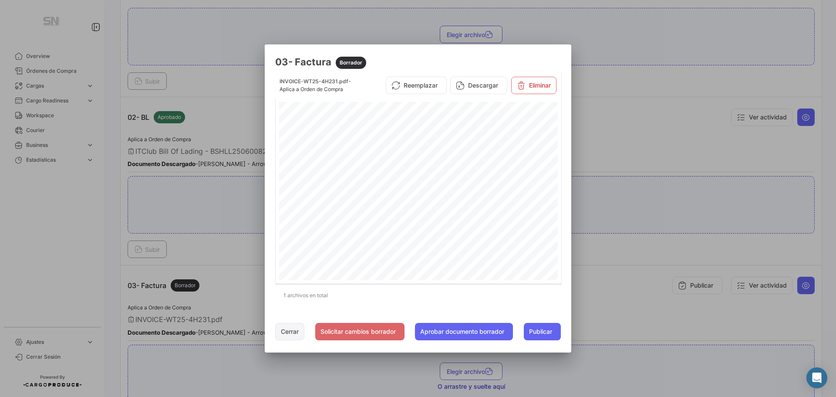
click at [283, 330] on button "Cerrar" at bounding box center [289, 331] width 29 height 17
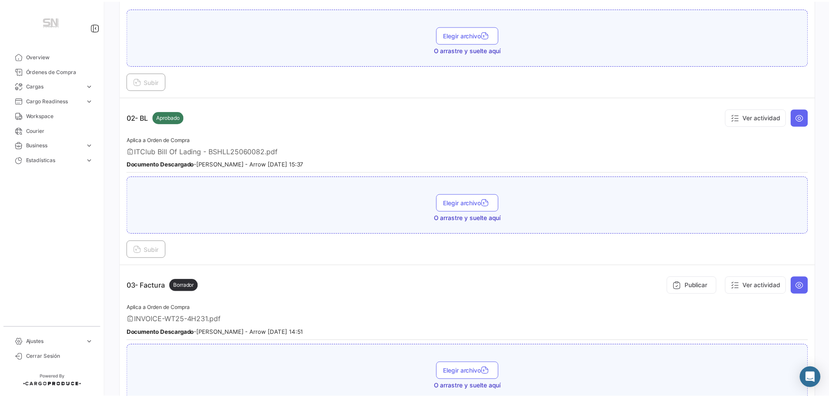
scroll to position [0, 0]
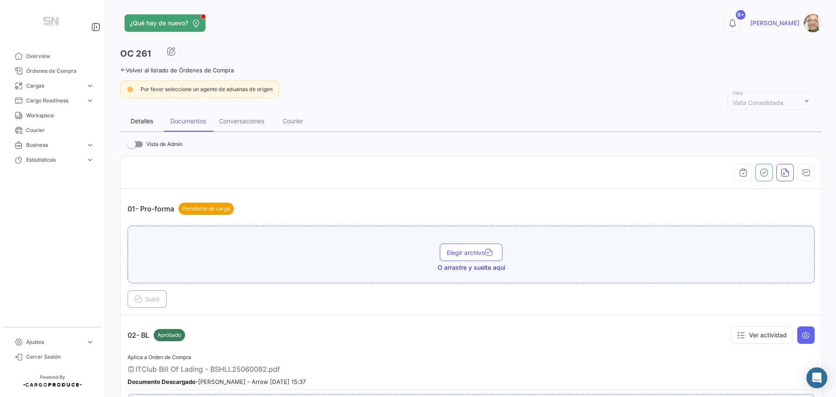
click at [143, 125] on div "Detalles" at bounding box center [142, 121] width 44 height 21
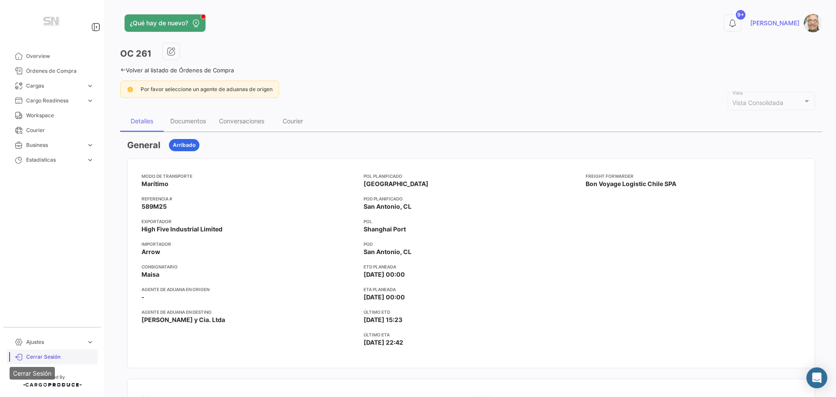
click at [18, 354] on icon at bounding box center [19, 357] width 8 height 8
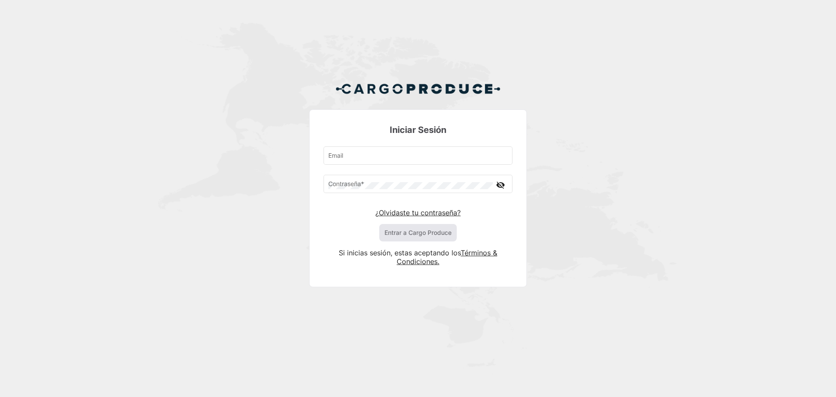
type input "[PERSON_NAME][EMAIL_ADDRESS][DOMAIN_NAME]"
